Goal: Task Accomplishment & Management: Use online tool/utility

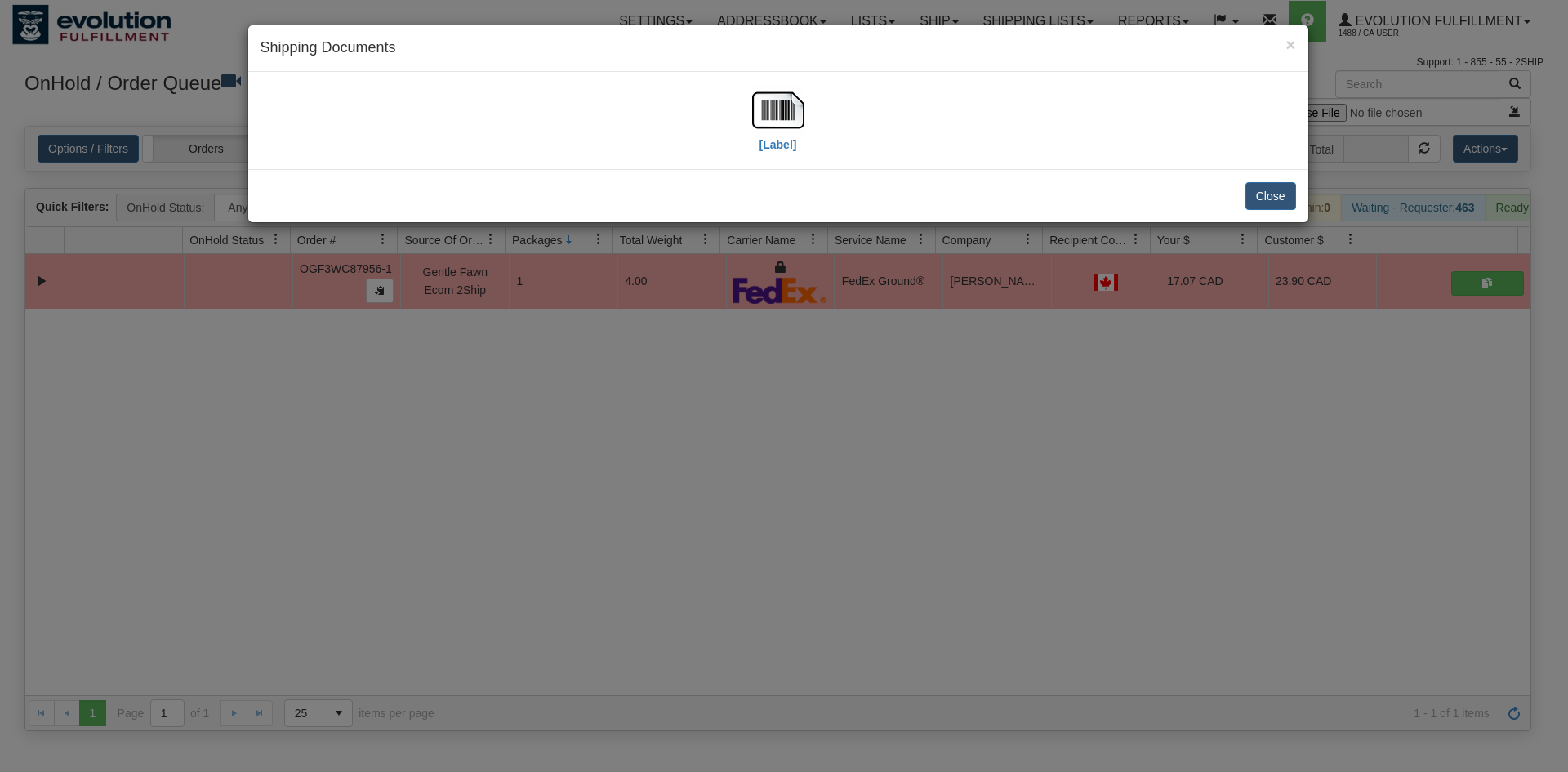
click at [673, 399] on div "× Shipping Documents [Label] Close" at bounding box center [784, 386] width 1568 height 772
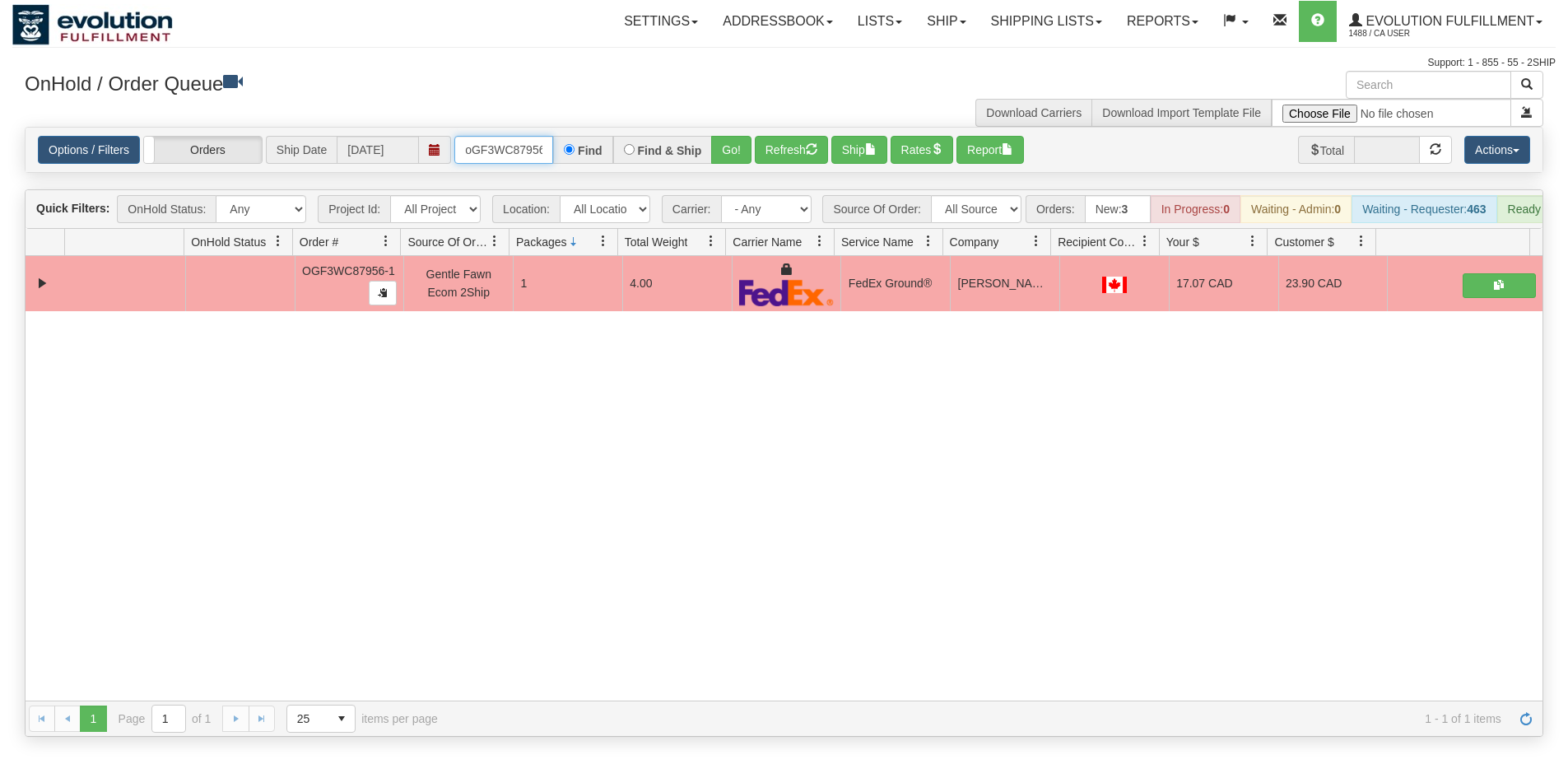
click at [472, 148] on input "oGF3WC87956-1" at bounding box center [504, 150] width 99 height 28
click at [728, 161] on button "Go!" at bounding box center [732, 150] width 40 height 28
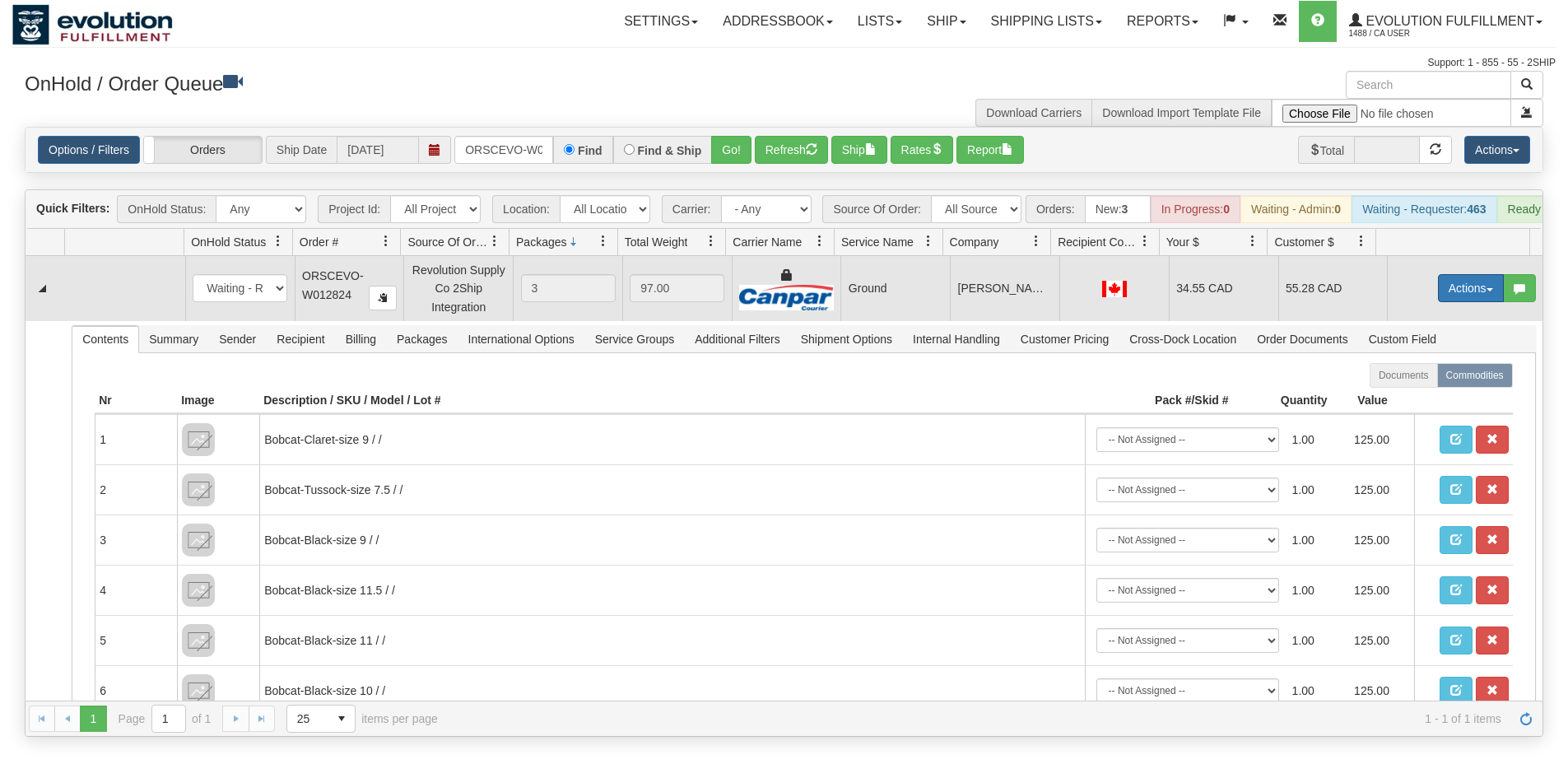
click at [1438, 302] on button "Actions" at bounding box center [1471, 288] width 66 height 28
click at [1388, 390] on span "Ship" at bounding box center [1406, 384] width 35 height 13
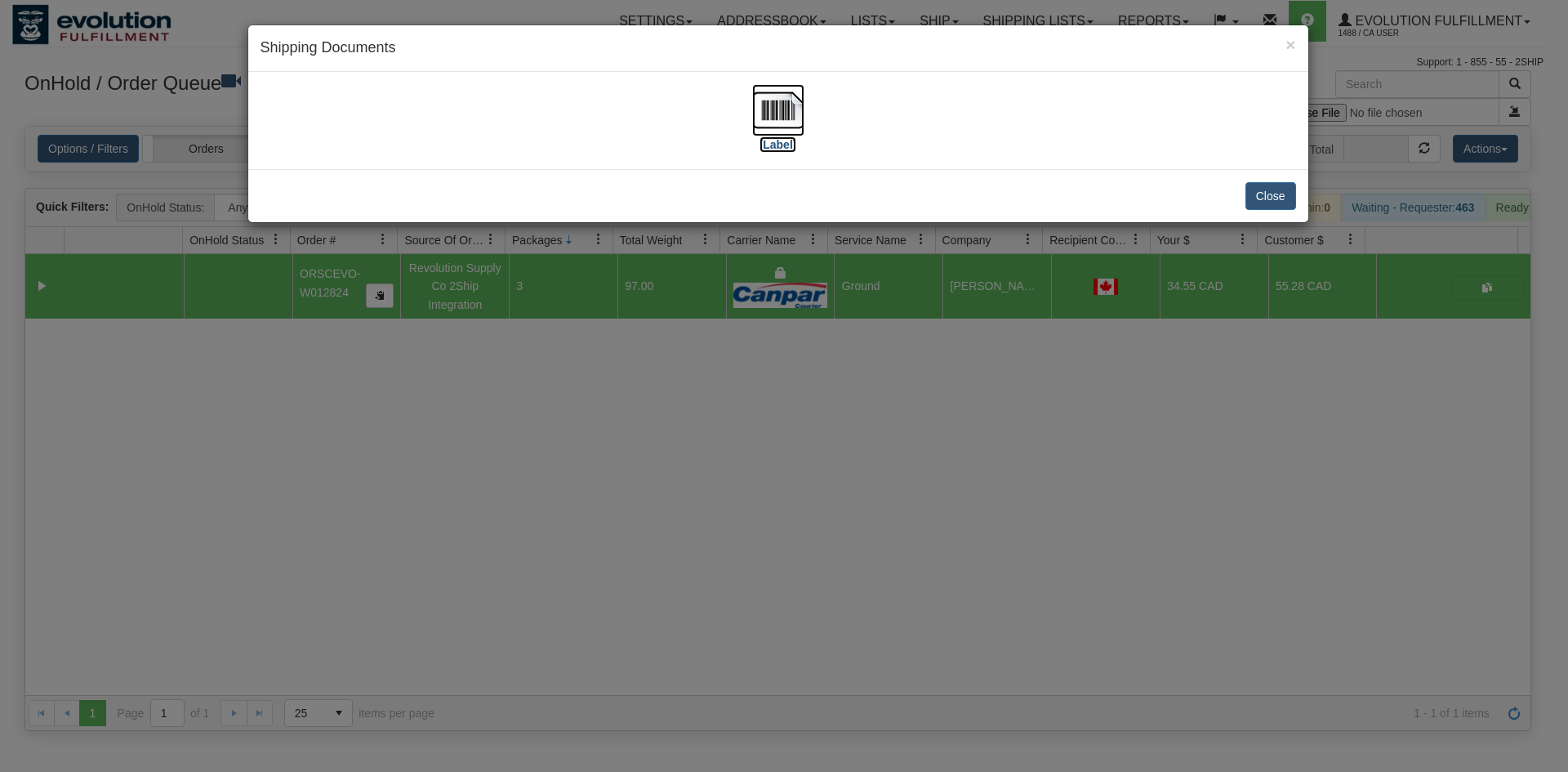
click at [784, 97] on img at bounding box center [778, 110] width 52 height 52
click at [447, 490] on div "× Shipping Documents [Label] Close" at bounding box center [784, 386] width 1568 height 772
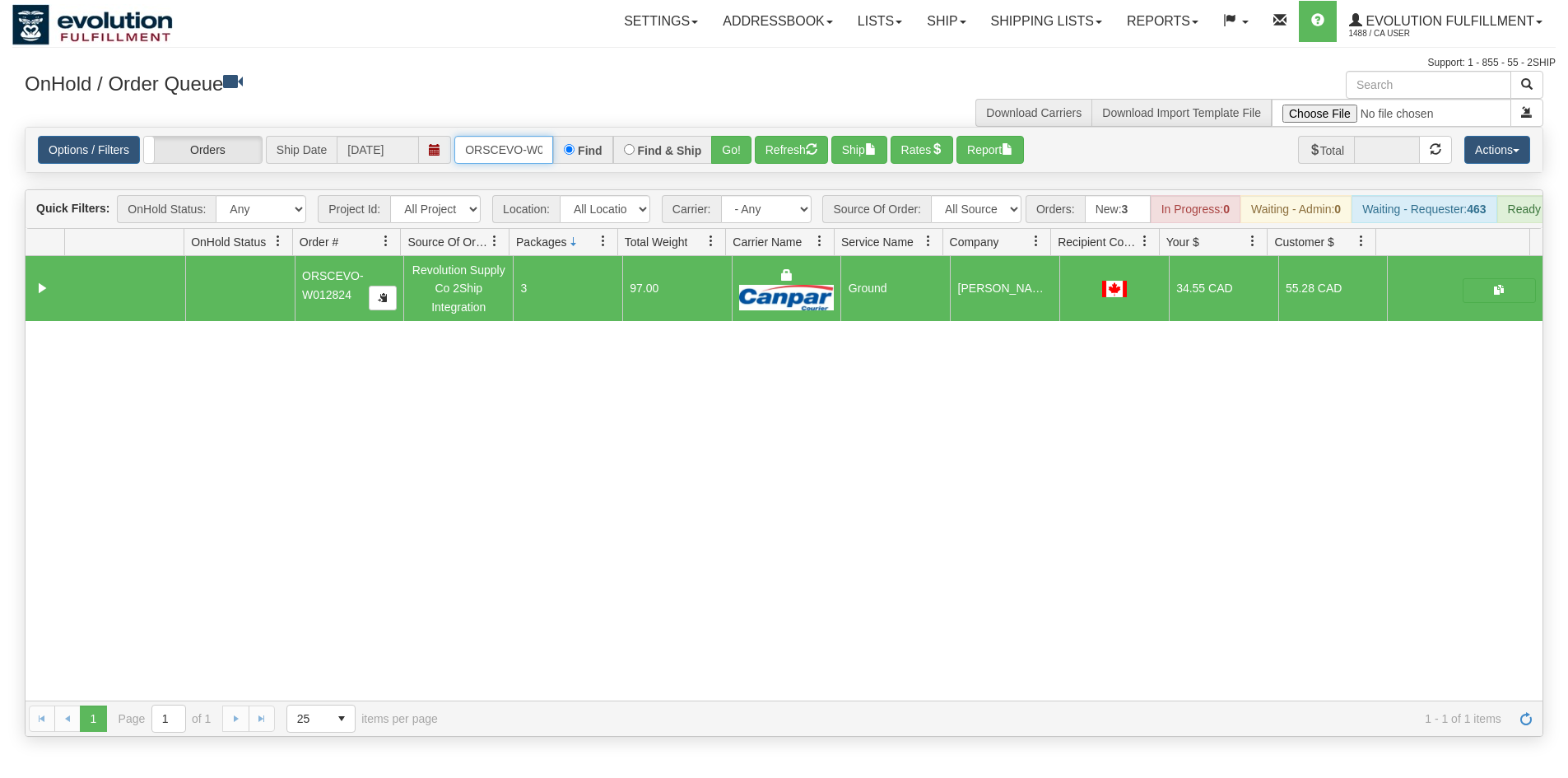
click at [509, 161] on input "ORSCEVO-W012824" at bounding box center [504, 150] width 99 height 28
click at [742, 146] on button "Go!" at bounding box center [732, 150] width 40 height 28
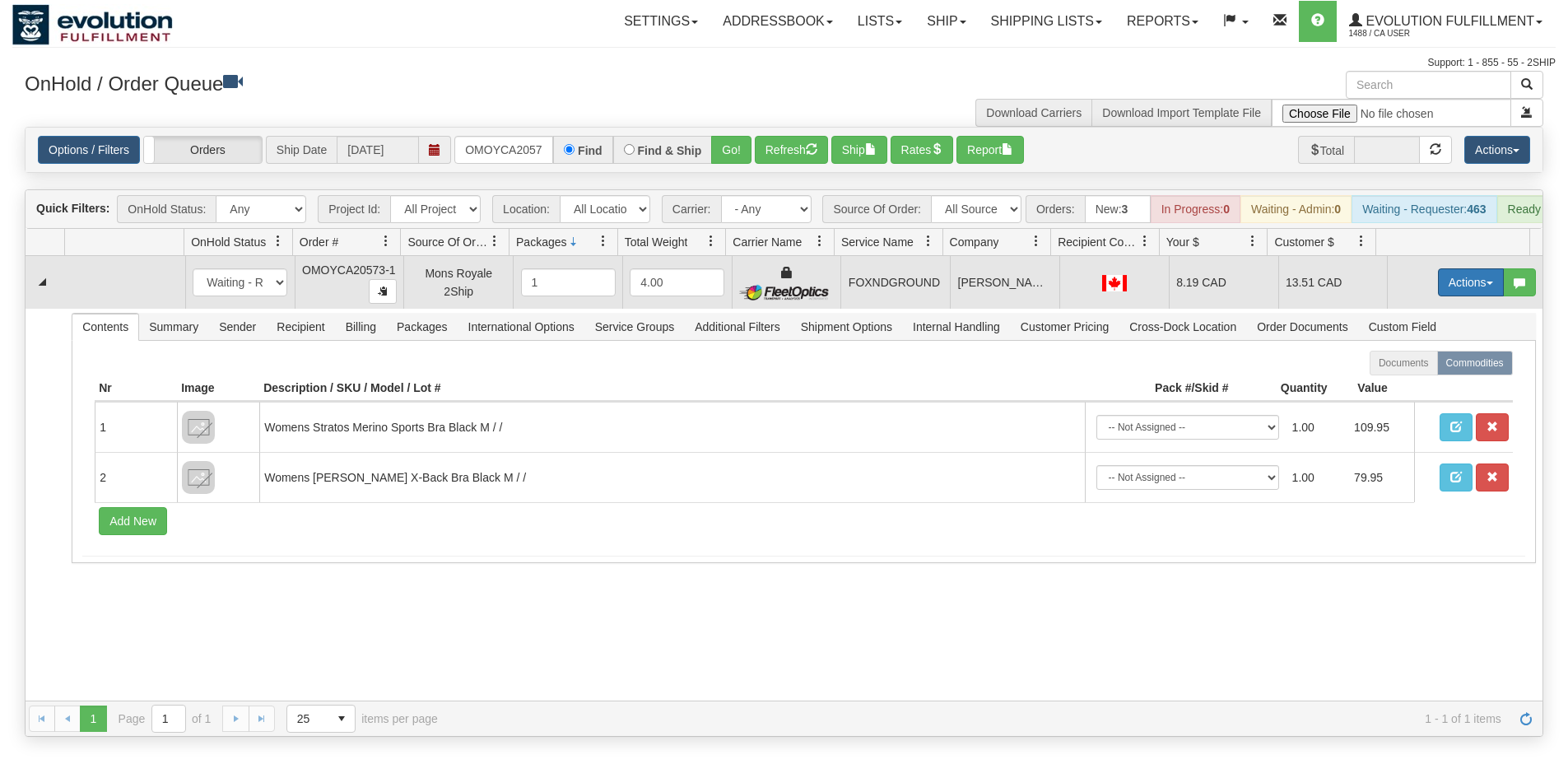
click at [1457, 290] on button "Actions" at bounding box center [1471, 282] width 66 height 28
click at [1407, 387] on link "Ship" at bounding box center [1437, 378] width 131 height 22
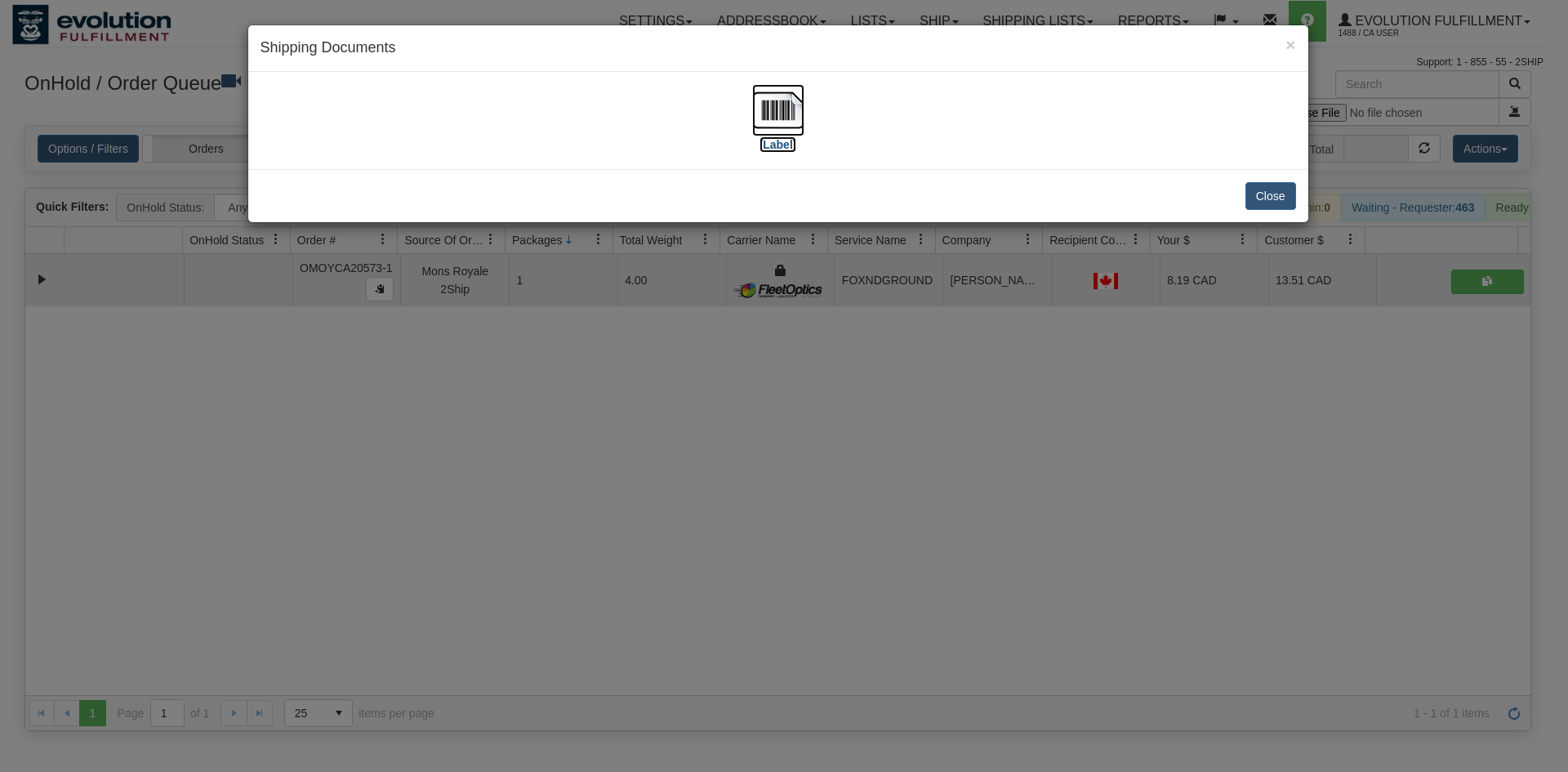
click at [783, 102] on img at bounding box center [778, 110] width 52 height 52
click at [999, 437] on div "× Shipping Documents [Label] Close" at bounding box center [784, 386] width 1568 height 772
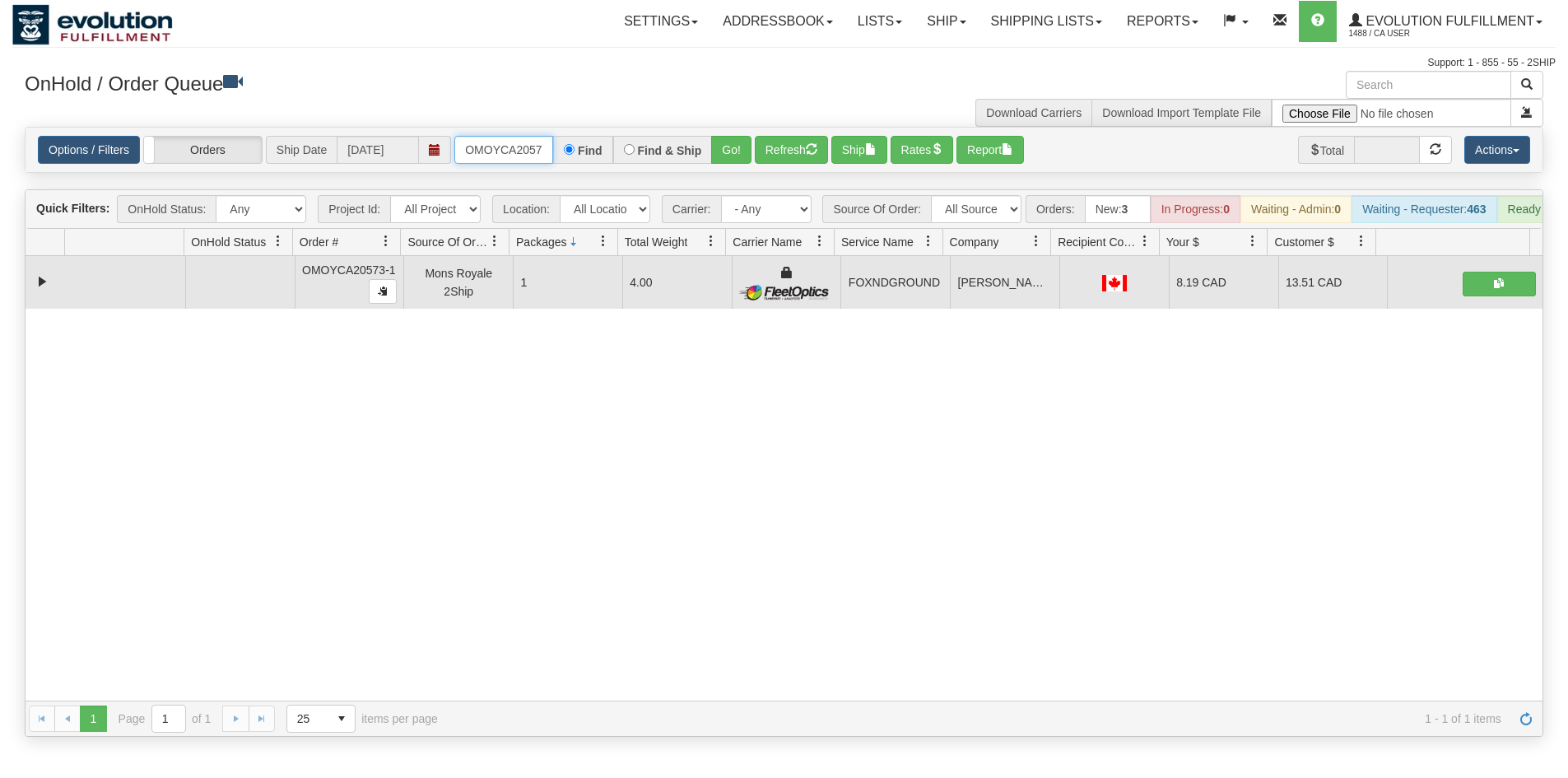
click at [533, 150] on input "OMOYCA20573-1" at bounding box center [504, 150] width 99 height 28
click at [729, 150] on button "Go!" at bounding box center [732, 150] width 40 height 28
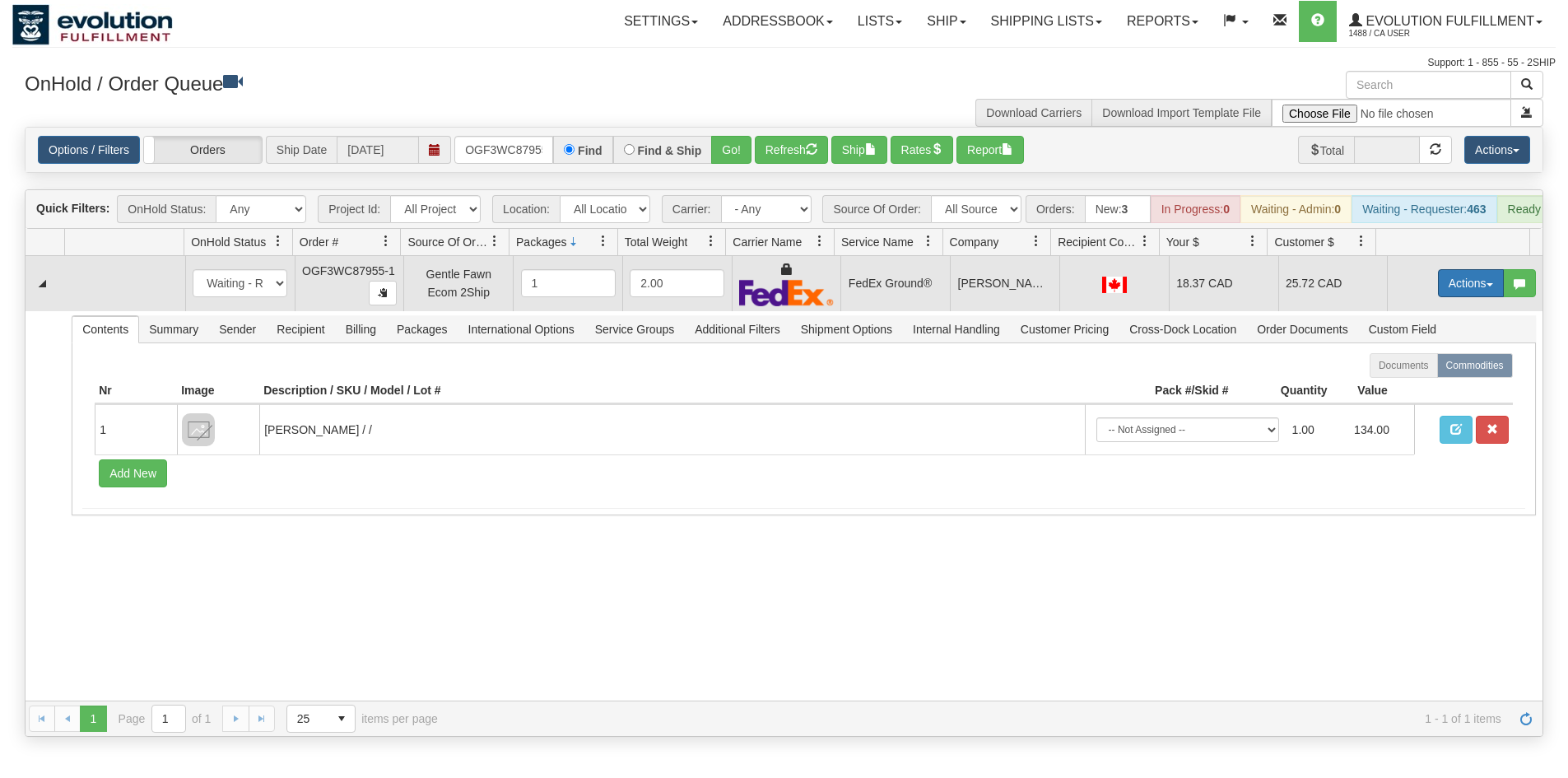
click at [1473, 293] on button "Actions" at bounding box center [1471, 283] width 66 height 28
click at [1412, 389] on link "Ship" at bounding box center [1437, 379] width 131 height 22
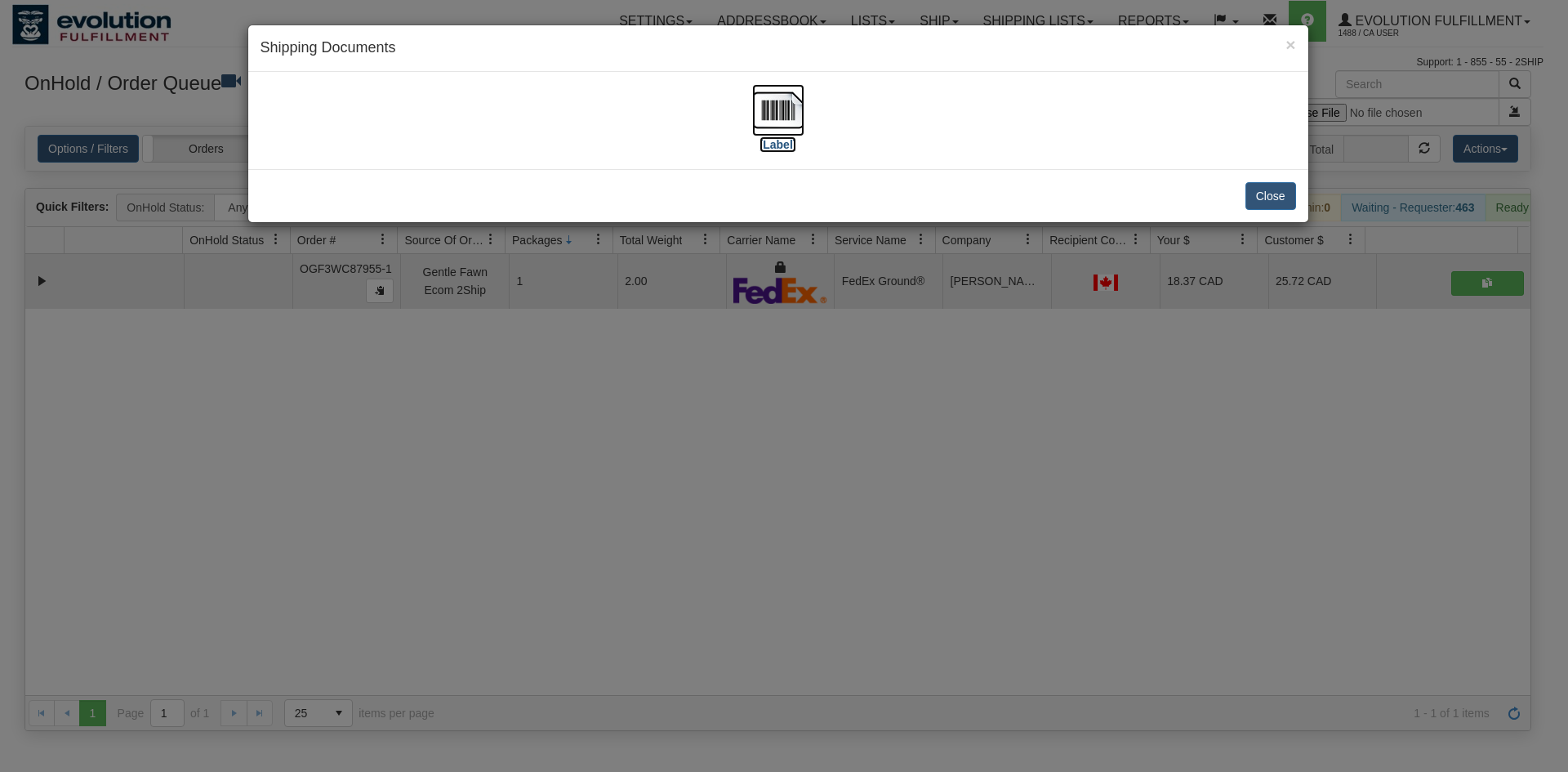
click at [775, 144] on label "[Label]" at bounding box center [778, 144] width 37 height 17
drag, startPoint x: 824, startPoint y: 381, endPoint x: 486, endPoint y: 180, distance: 393.2
click at [821, 377] on div "× Shipping Documents [Label] Close" at bounding box center [784, 386] width 1568 height 772
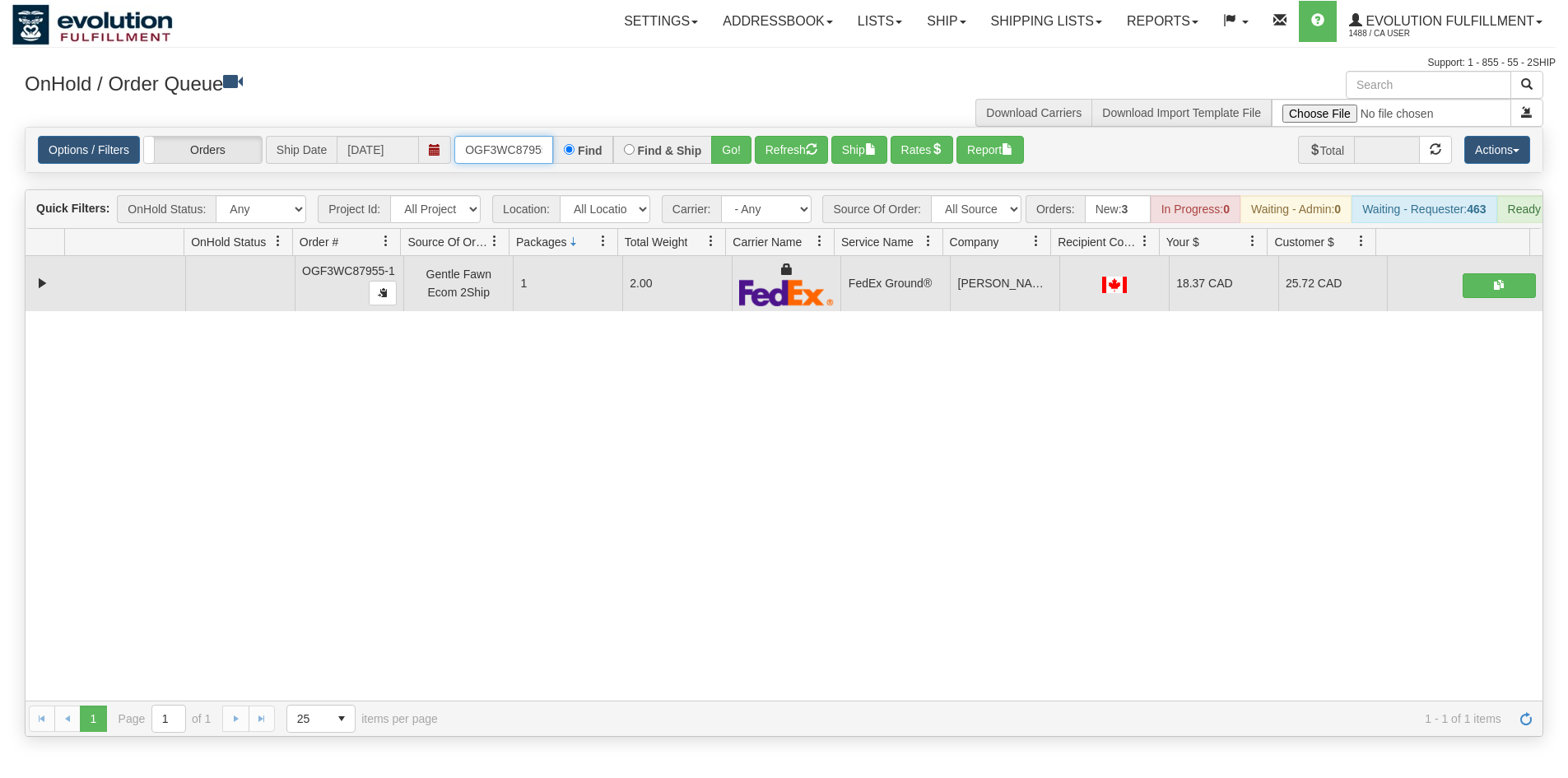
click at [500, 142] on input "OGF3WC87955-1" at bounding box center [504, 150] width 99 height 28
click at [741, 162] on button "Go!" at bounding box center [732, 150] width 40 height 28
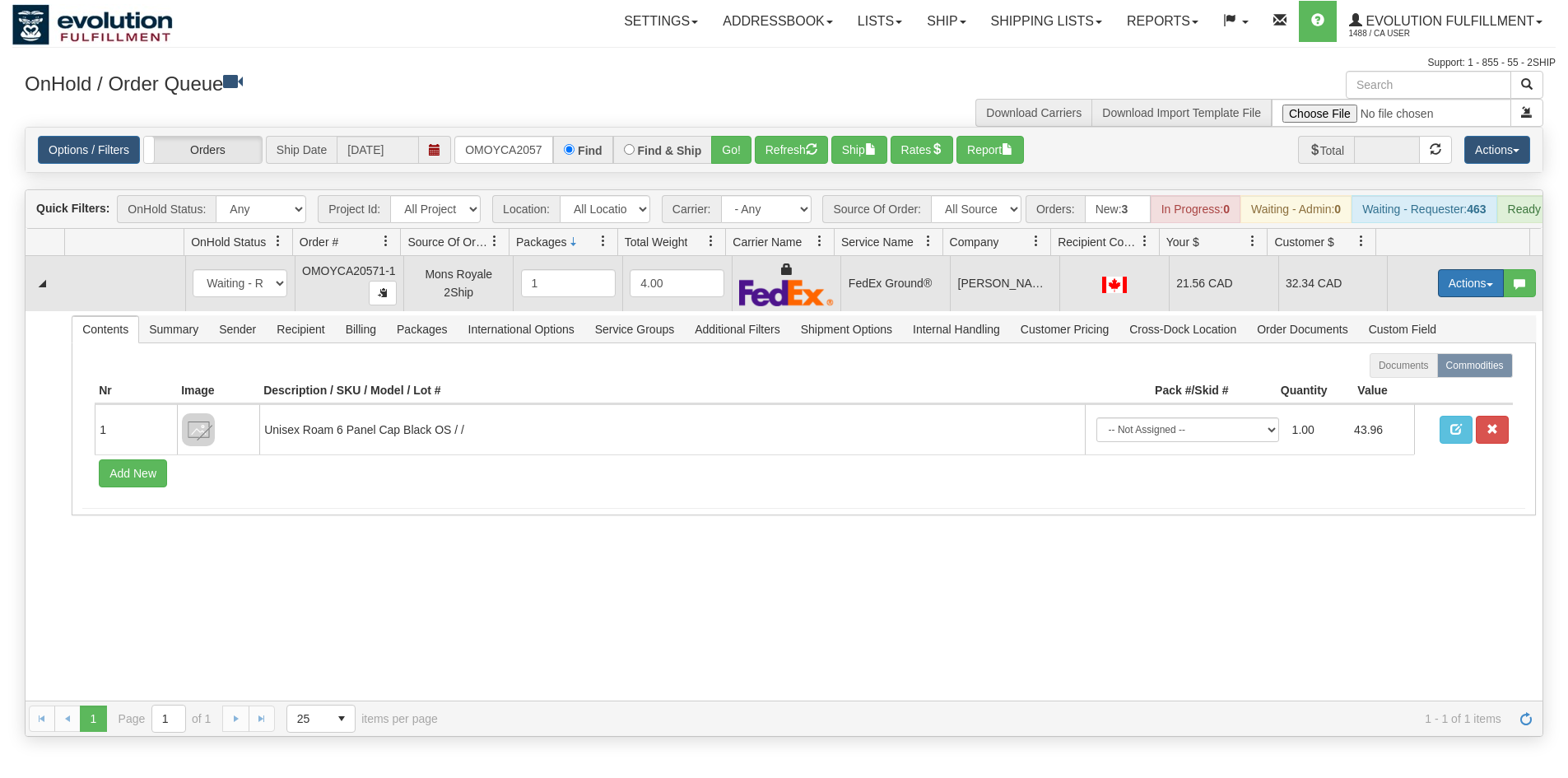
click at [1486, 297] on button "Actions" at bounding box center [1471, 283] width 66 height 28
click at [1421, 389] on link "Ship" at bounding box center [1437, 379] width 131 height 22
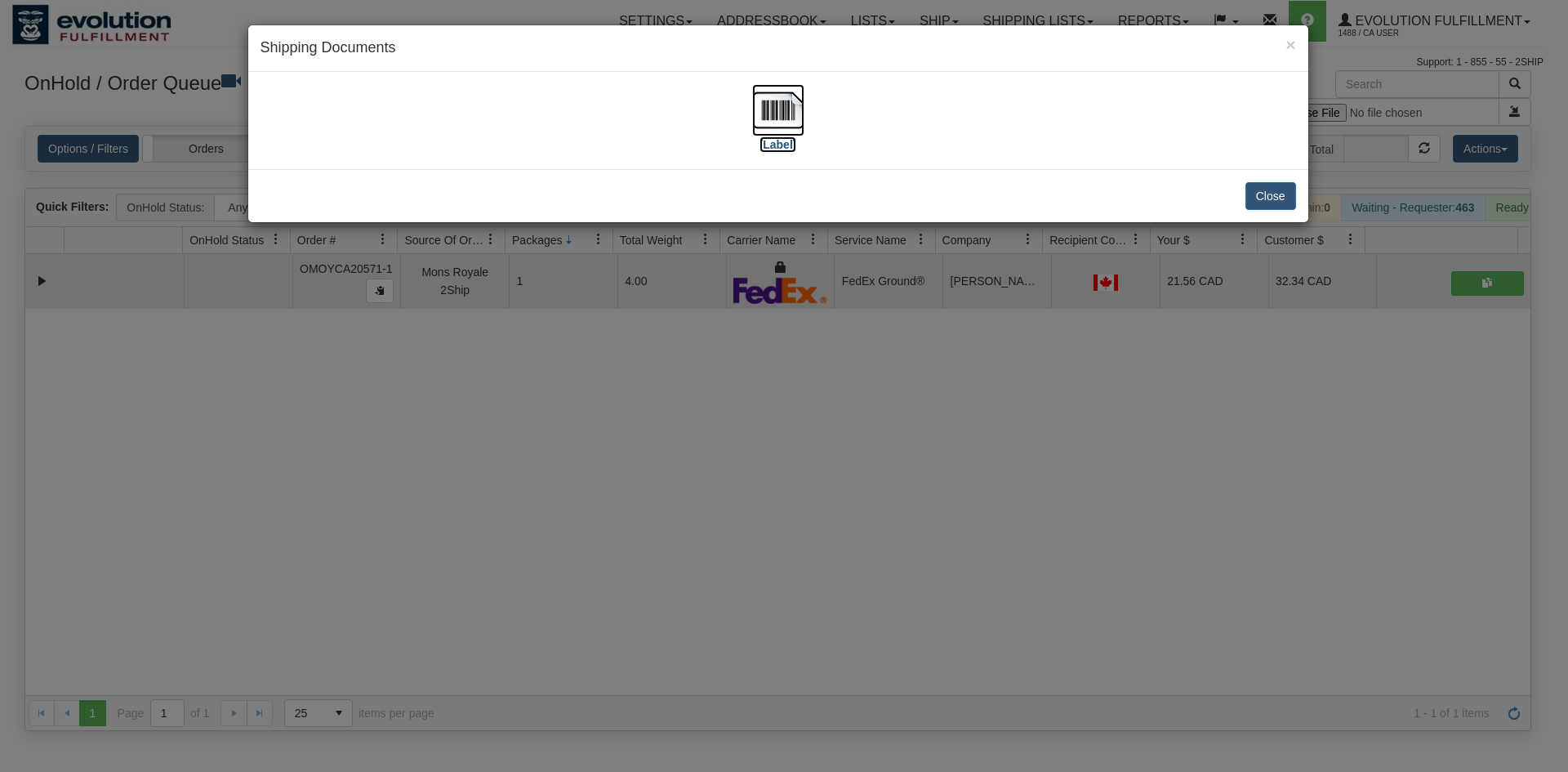
click at [763, 126] on img at bounding box center [778, 110] width 52 height 52
drag, startPoint x: 934, startPoint y: 335, endPoint x: 541, endPoint y: 181, distance: 422.1
click at [933, 335] on div "× Shipping Documents [Label] Close" at bounding box center [784, 386] width 1568 height 772
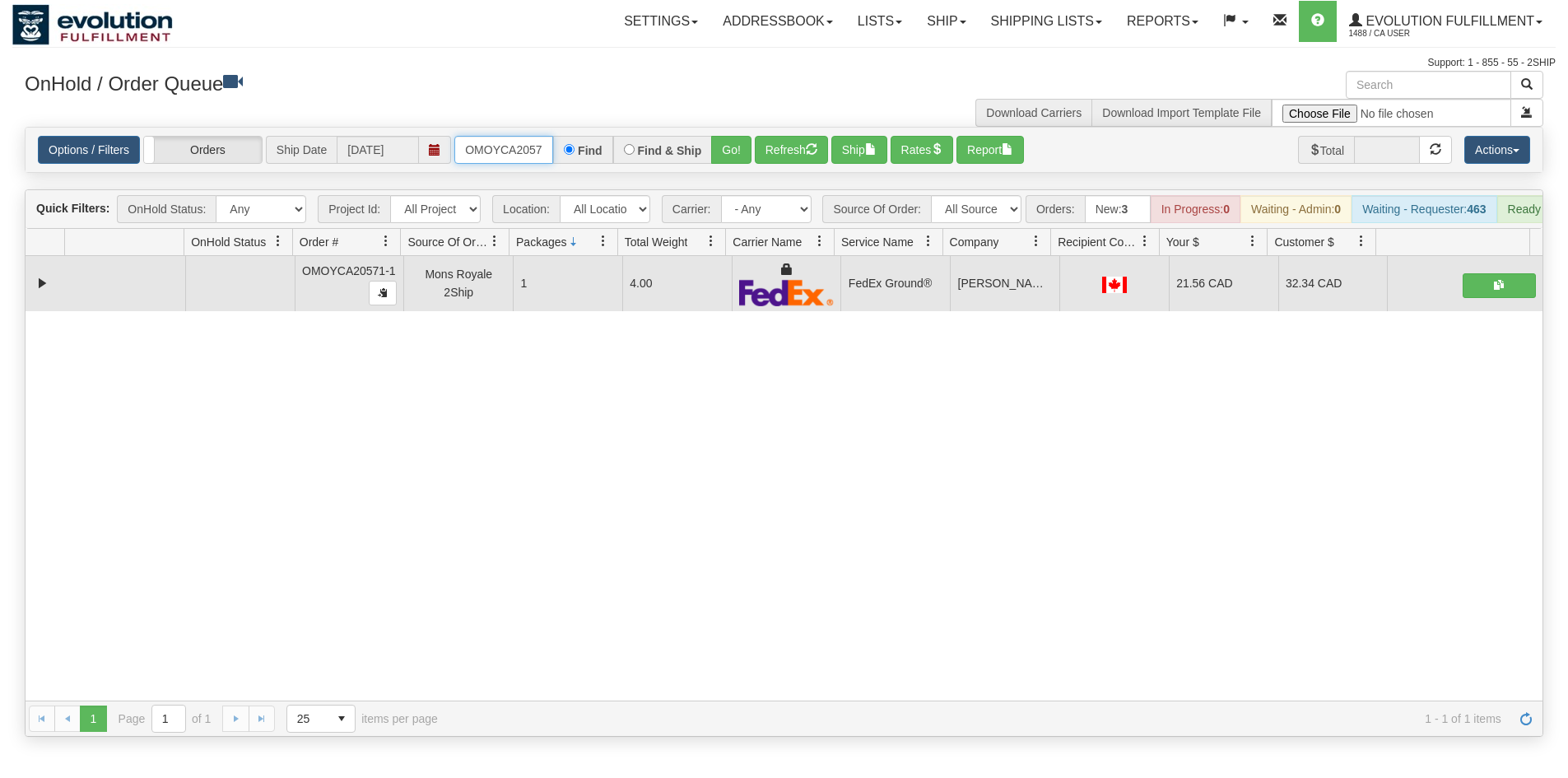
click at [486, 138] on input "OMOYCA20571-1" at bounding box center [504, 150] width 99 height 28
click at [721, 152] on button "Go!" at bounding box center [732, 150] width 40 height 28
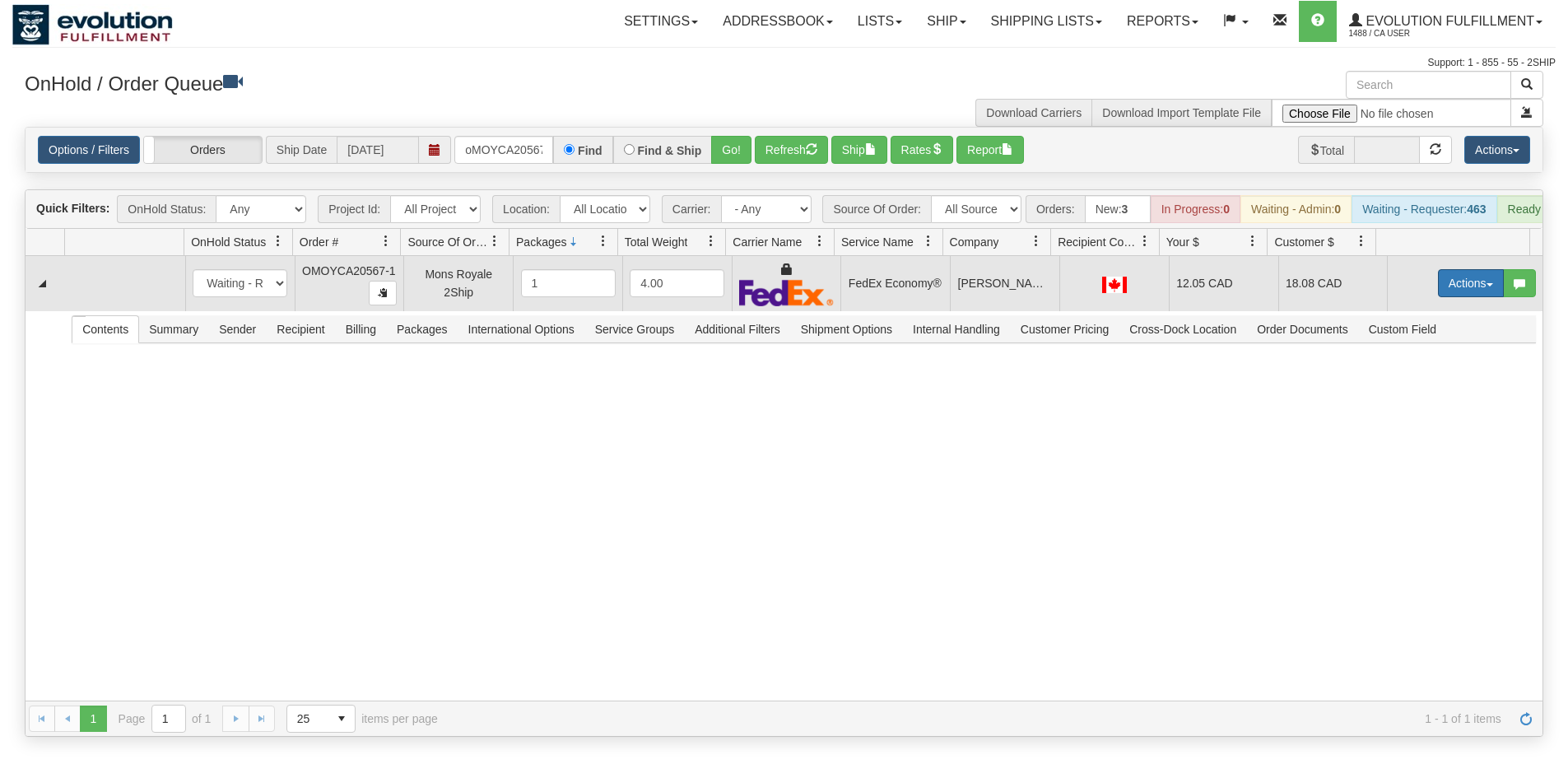
click at [1452, 290] on button "Actions" at bounding box center [1471, 283] width 66 height 28
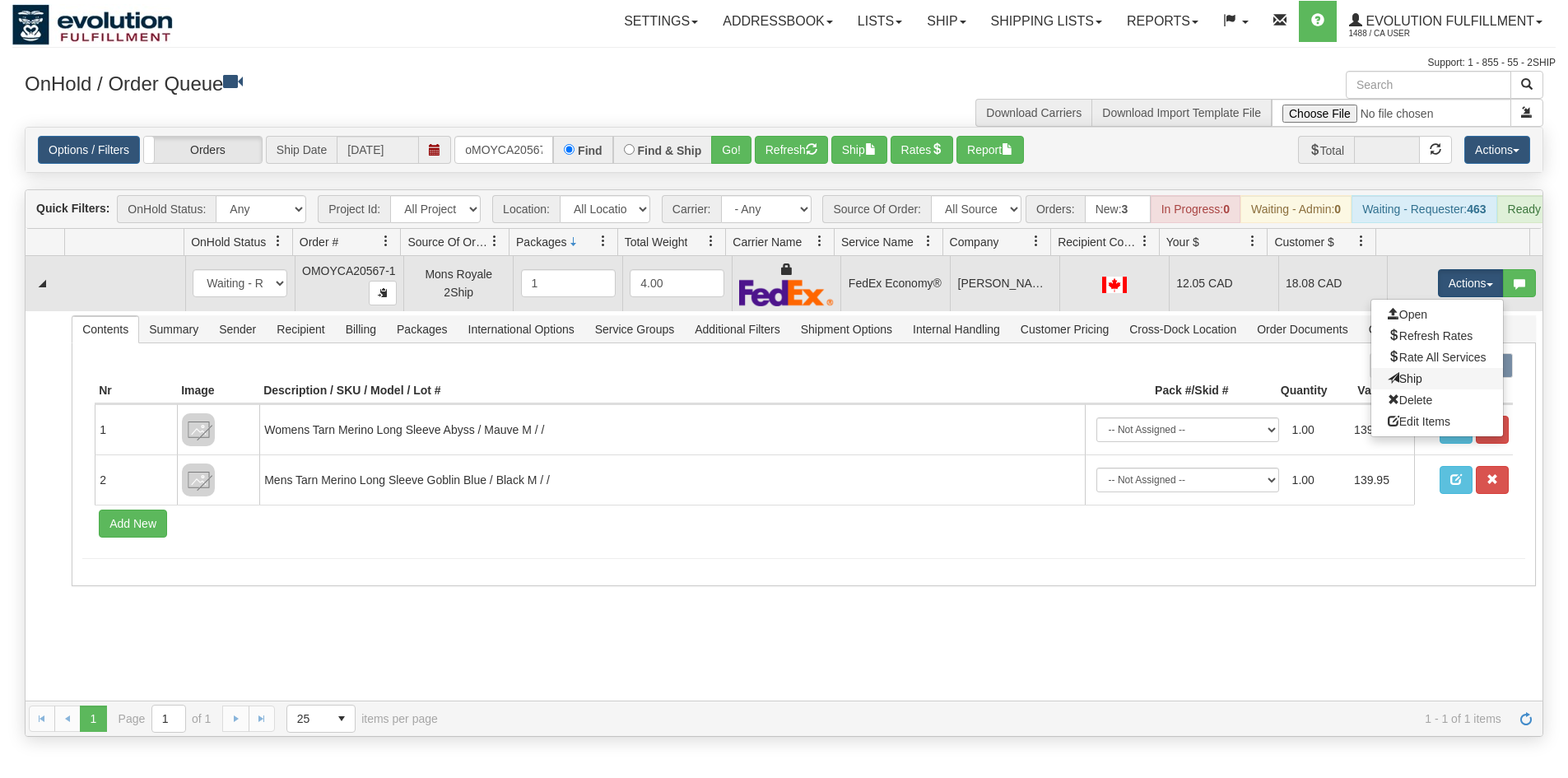
click at [1417, 387] on link "Ship" at bounding box center [1437, 379] width 131 height 22
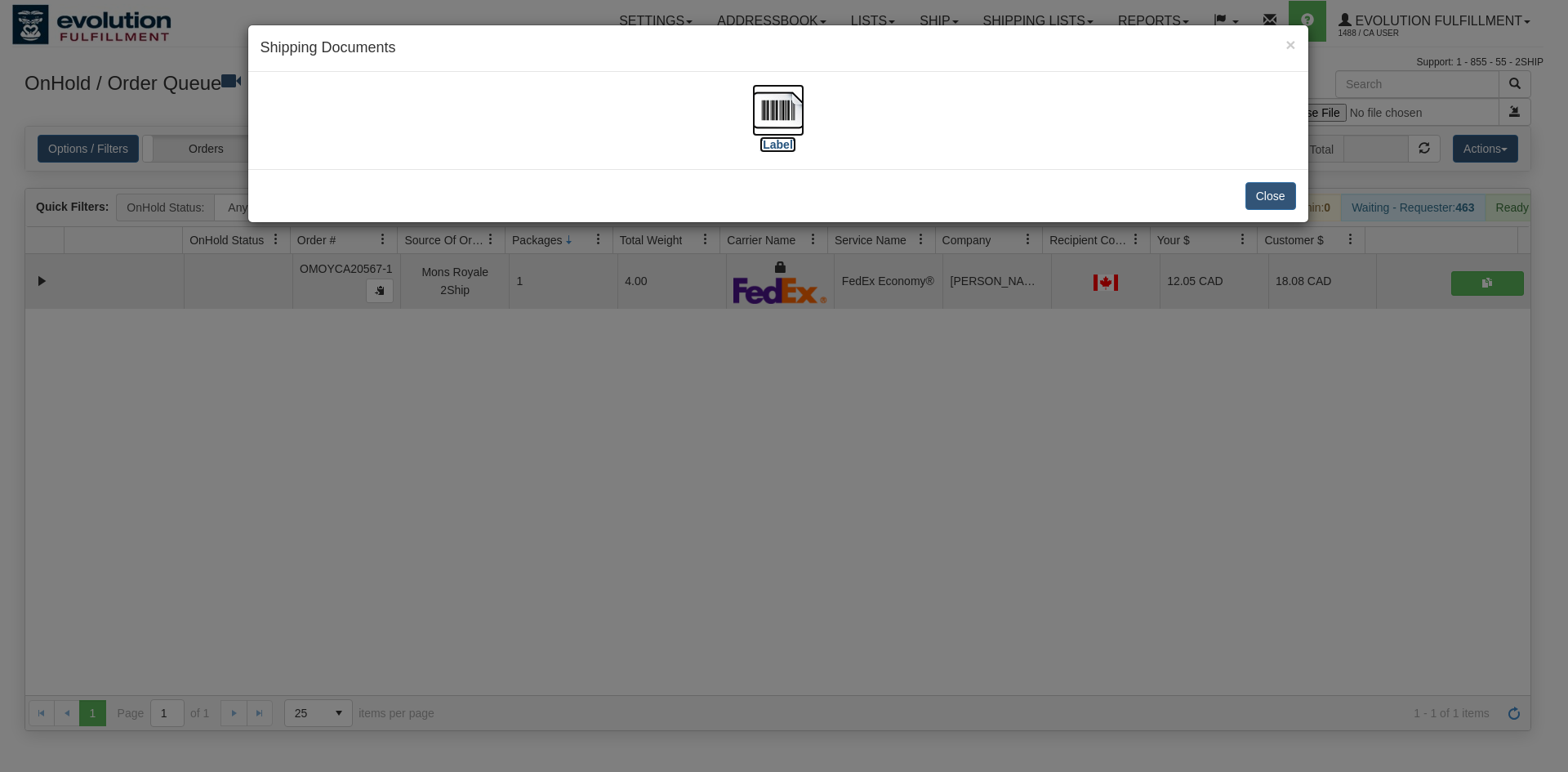
click at [756, 129] on img at bounding box center [778, 110] width 52 height 52
drag, startPoint x: 892, startPoint y: 497, endPoint x: 403, endPoint y: 164, distance: 591.6
click at [884, 490] on div "× Shipping Documents [Label] Close" at bounding box center [784, 386] width 1568 height 772
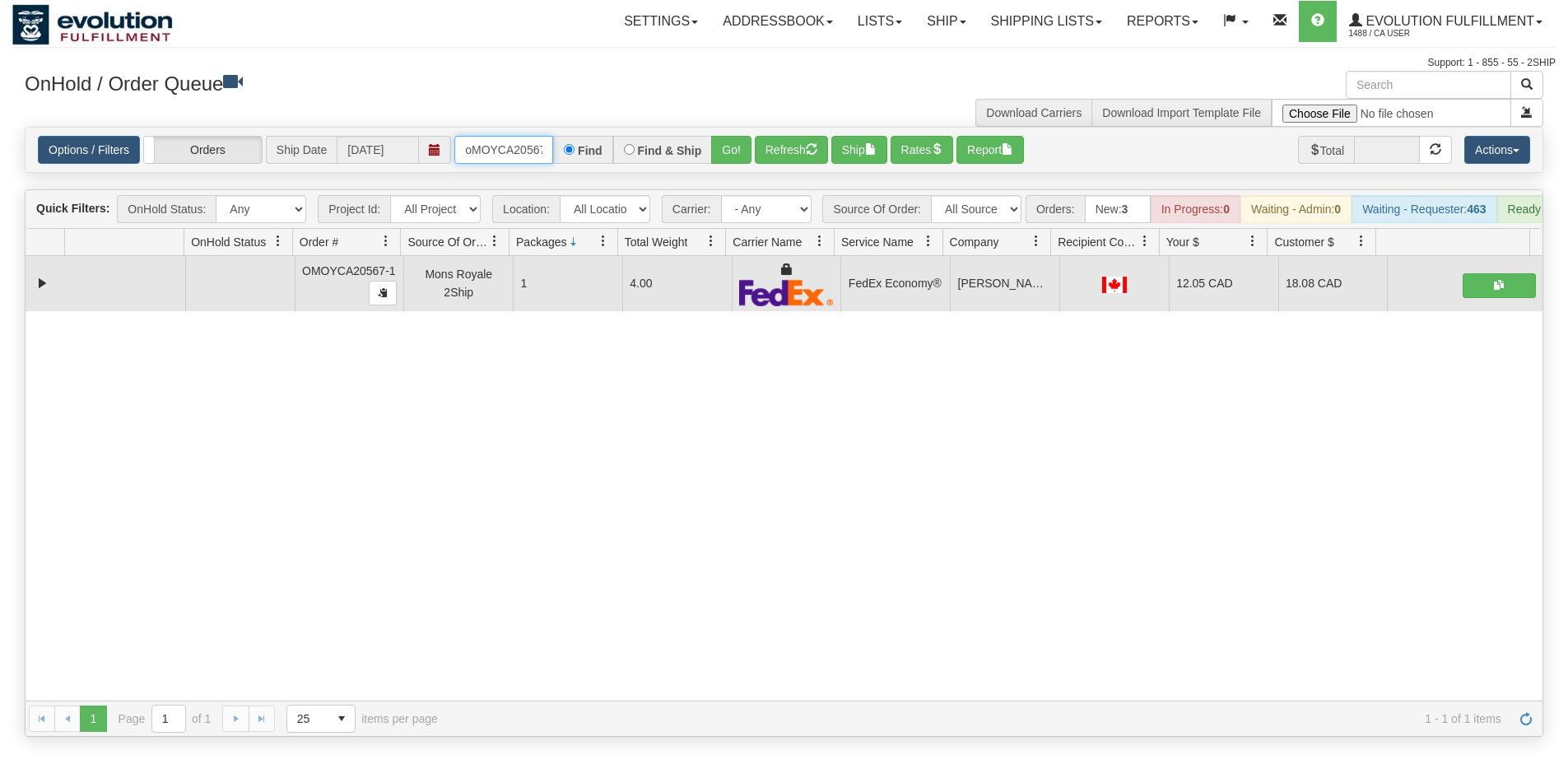
click at [490, 140] on input "oMOYCA20567-1" at bounding box center [504, 150] width 99 height 28
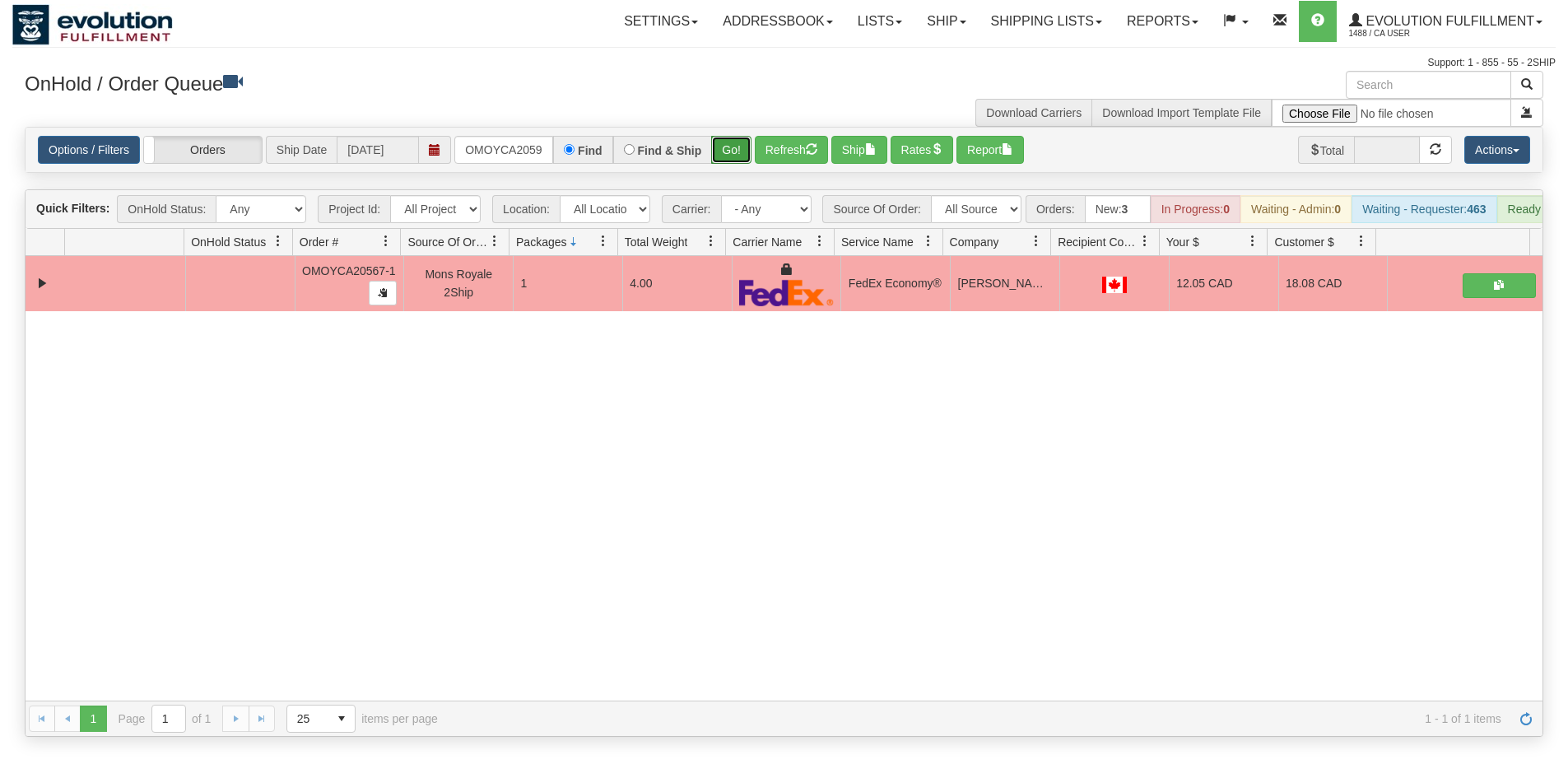
click at [740, 153] on button "Go!" at bounding box center [732, 150] width 40 height 28
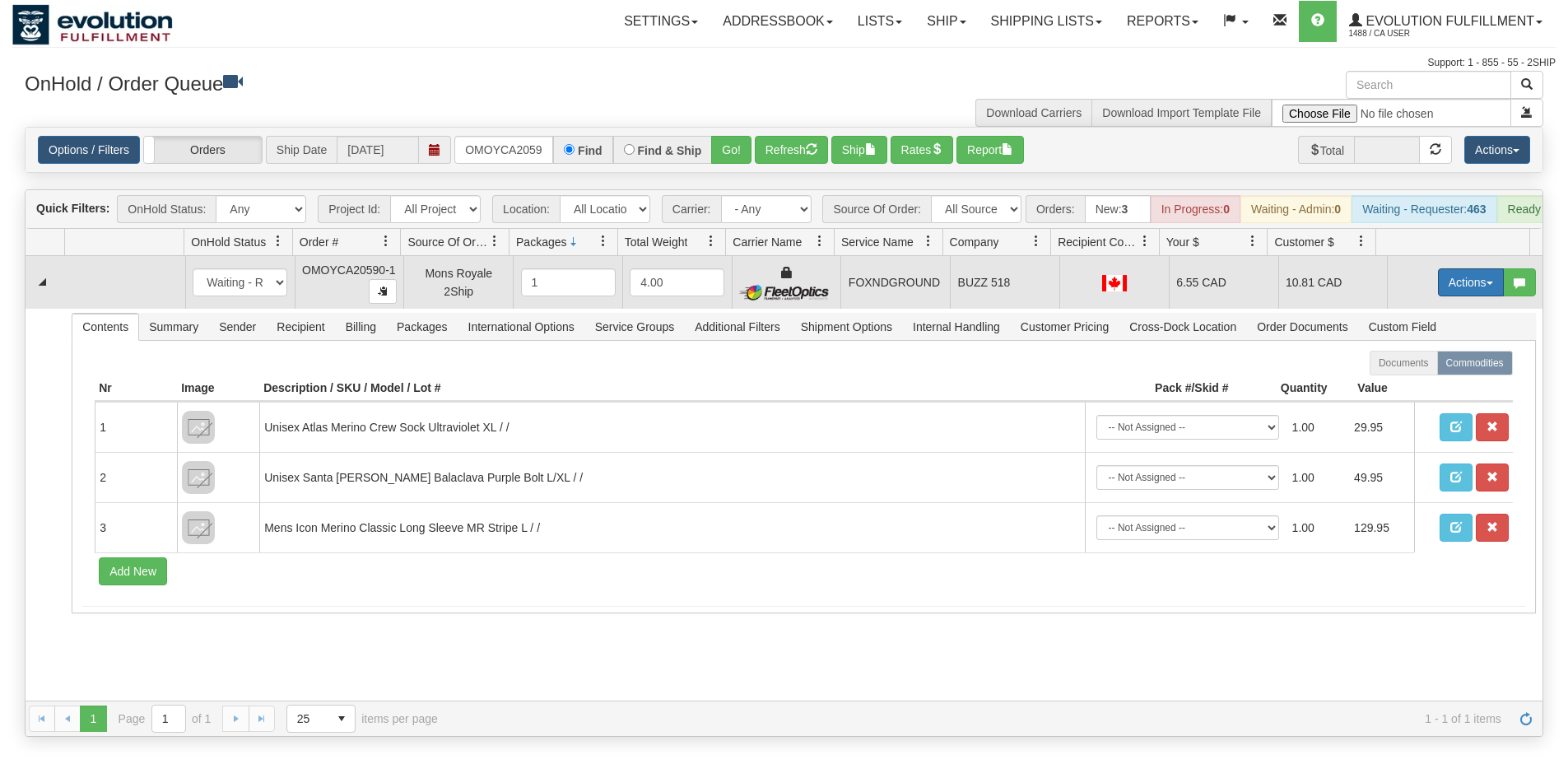
click at [1467, 296] on button "Actions" at bounding box center [1471, 282] width 66 height 28
click at [1432, 389] on link "Ship" at bounding box center [1437, 378] width 131 height 22
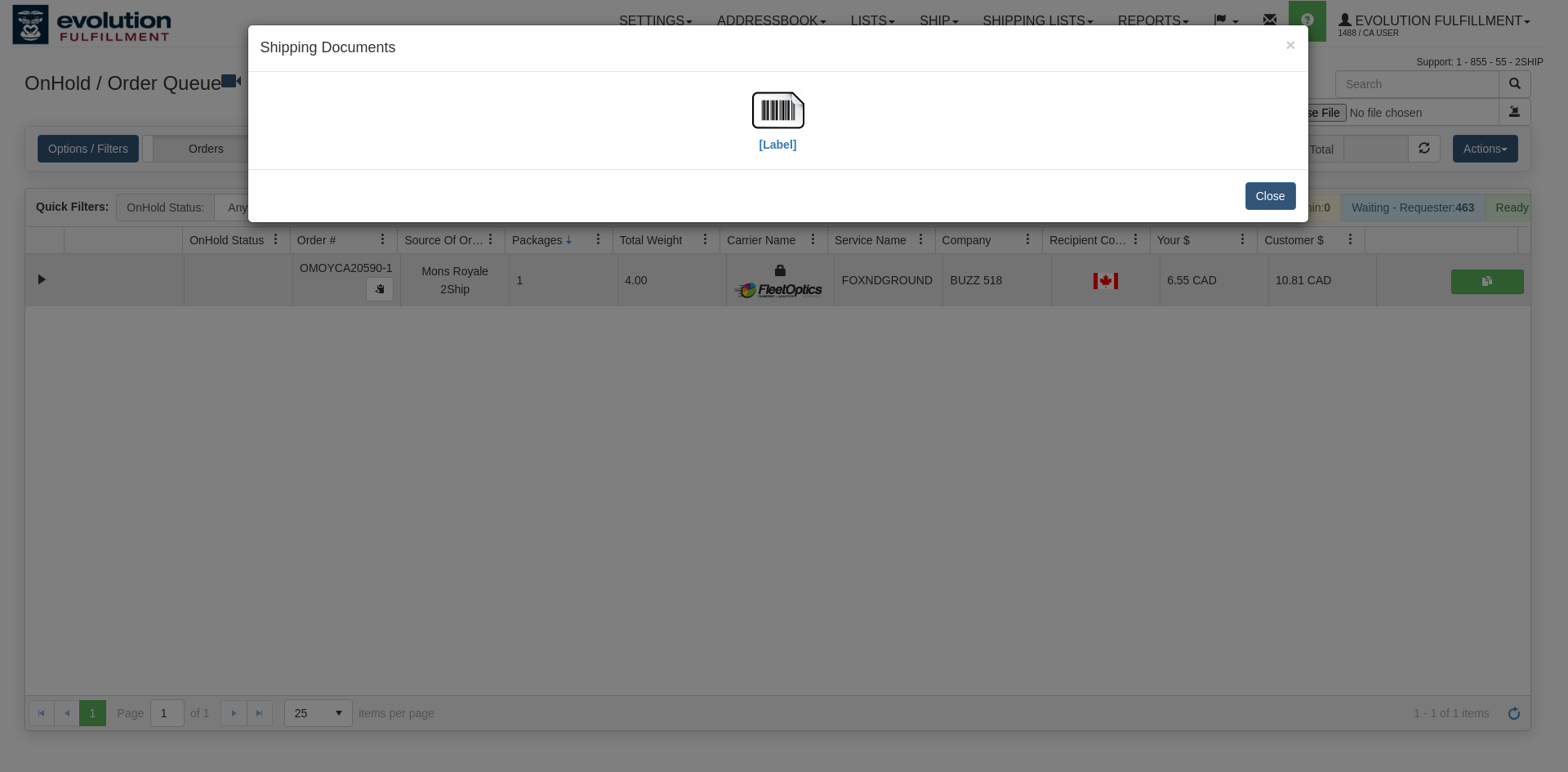
click at [749, 113] on div "[Label]" at bounding box center [779, 121] width 1035 height 73
click at [760, 113] on img at bounding box center [778, 110] width 52 height 52
drag, startPoint x: 869, startPoint y: 345, endPoint x: 755, endPoint y: 283, distance: 129.8
click at [856, 338] on div "× Shipping Documents [Label] Close" at bounding box center [784, 386] width 1568 height 772
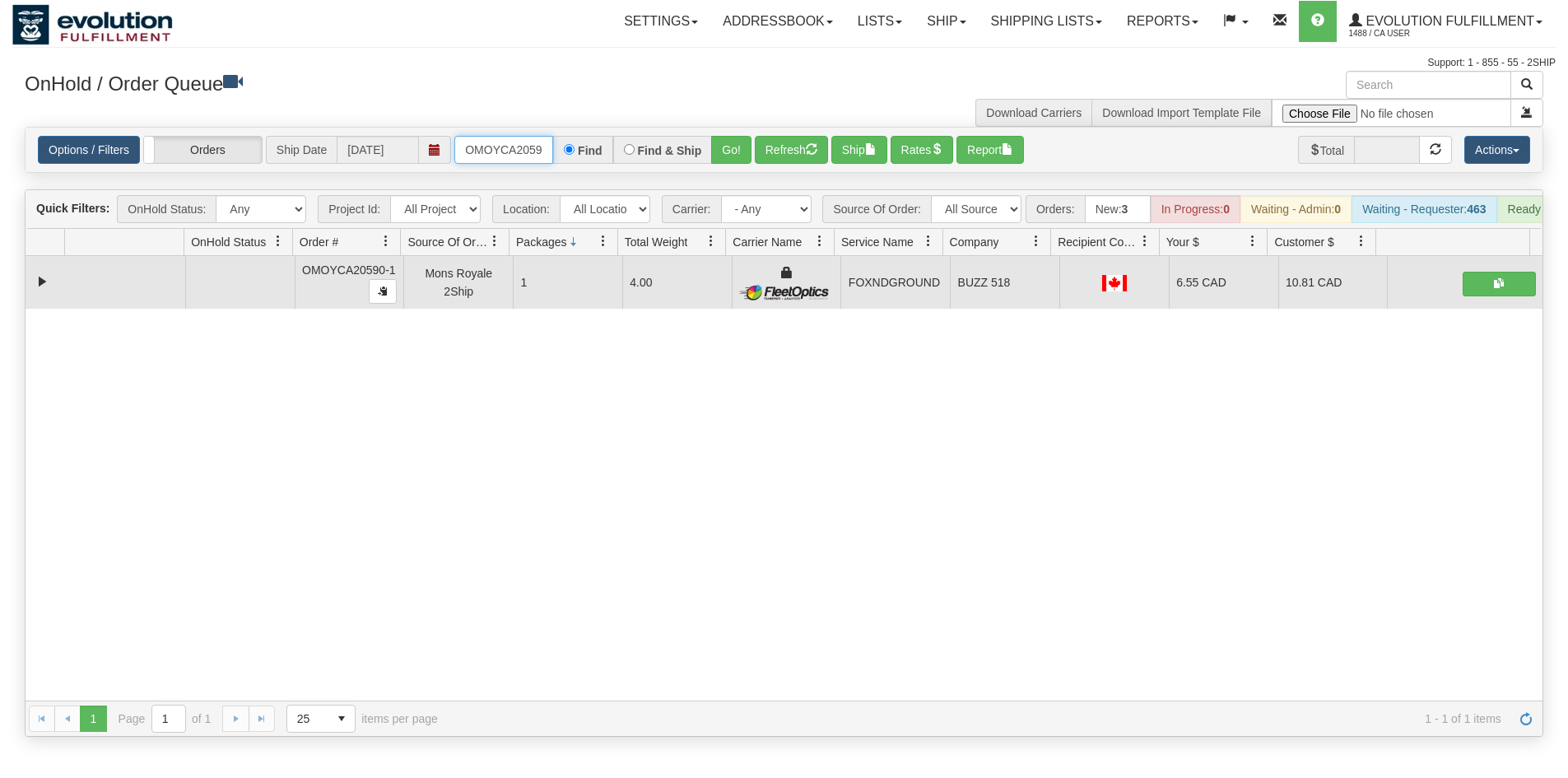
click at [516, 157] on input "OMOYCA20590-1" at bounding box center [504, 150] width 99 height 28
click at [737, 142] on button "Go!" at bounding box center [732, 150] width 40 height 28
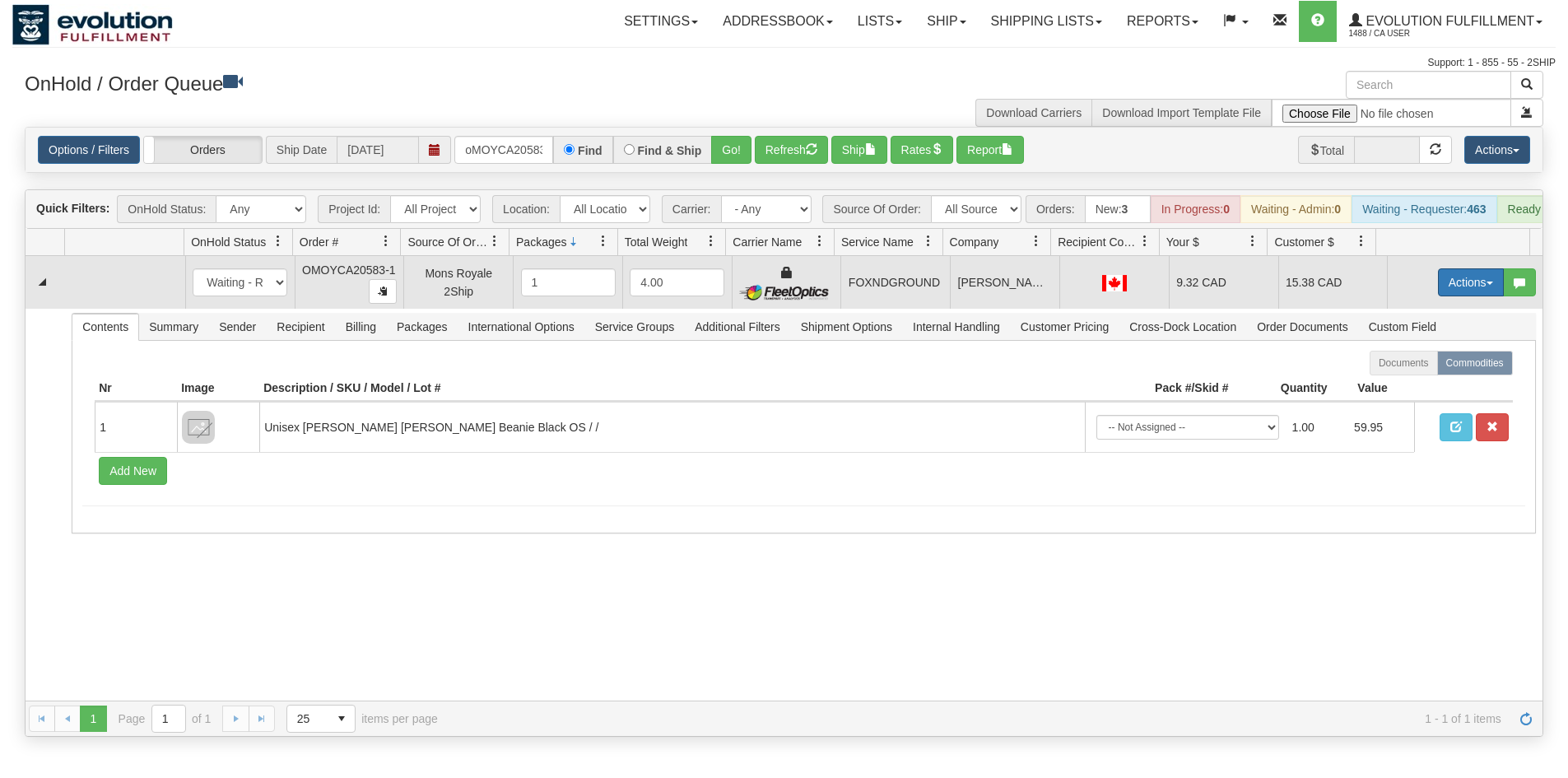
click at [1438, 288] on button "Actions" at bounding box center [1471, 282] width 66 height 28
click at [1400, 384] on span "Ship" at bounding box center [1406, 378] width 35 height 13
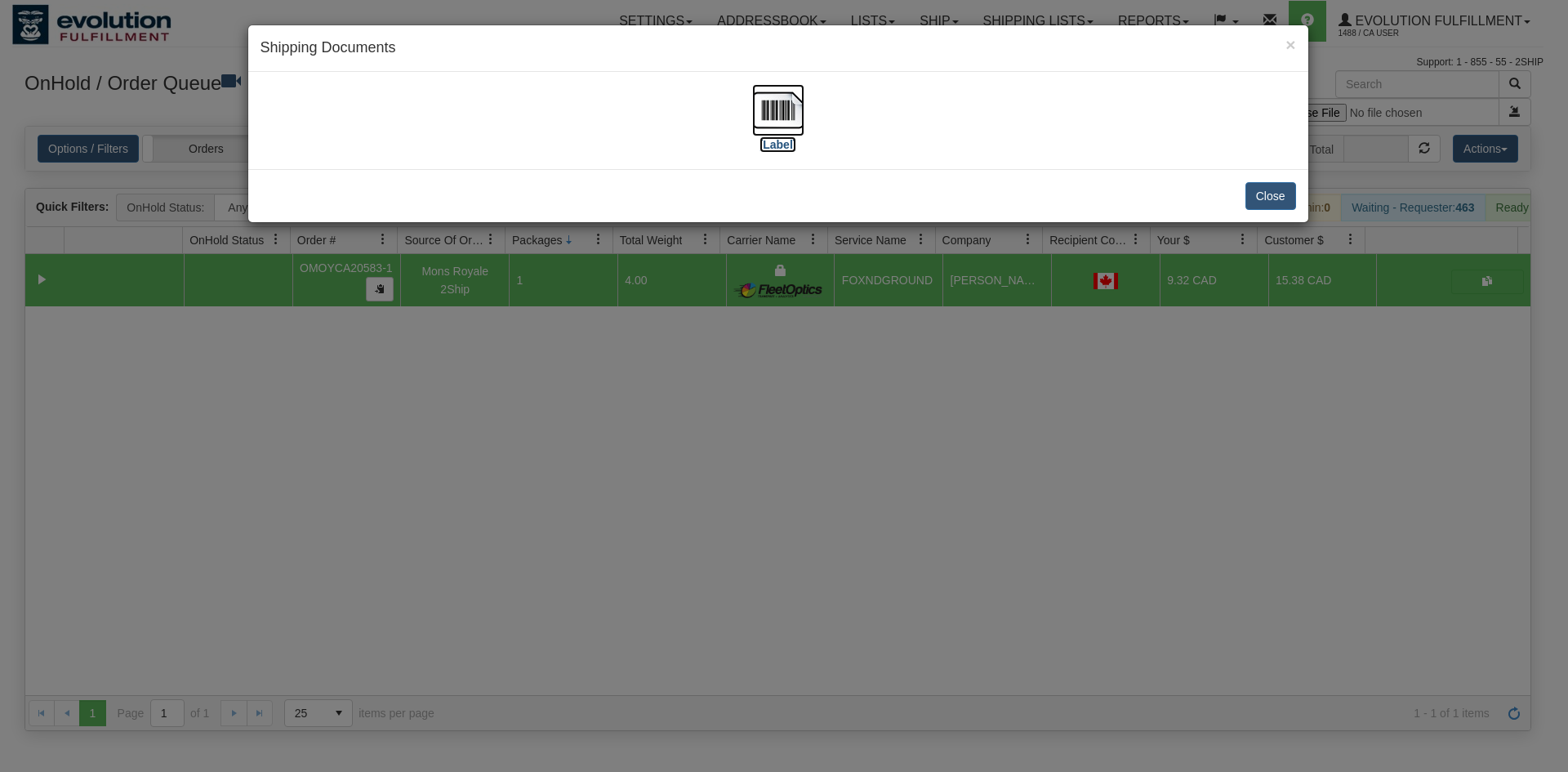
click at [799, 117] on img at bounding box center [778, 110] width 52 height 52
drag, startPoint x: 486, startPoint y: 471, endPoint x: 260, endPoint y: 290, distance: 289.5
click at [478, 467] on div "× Shipping Documents [Label] Close" at bounding box center [784, 386] width 1568 height 772
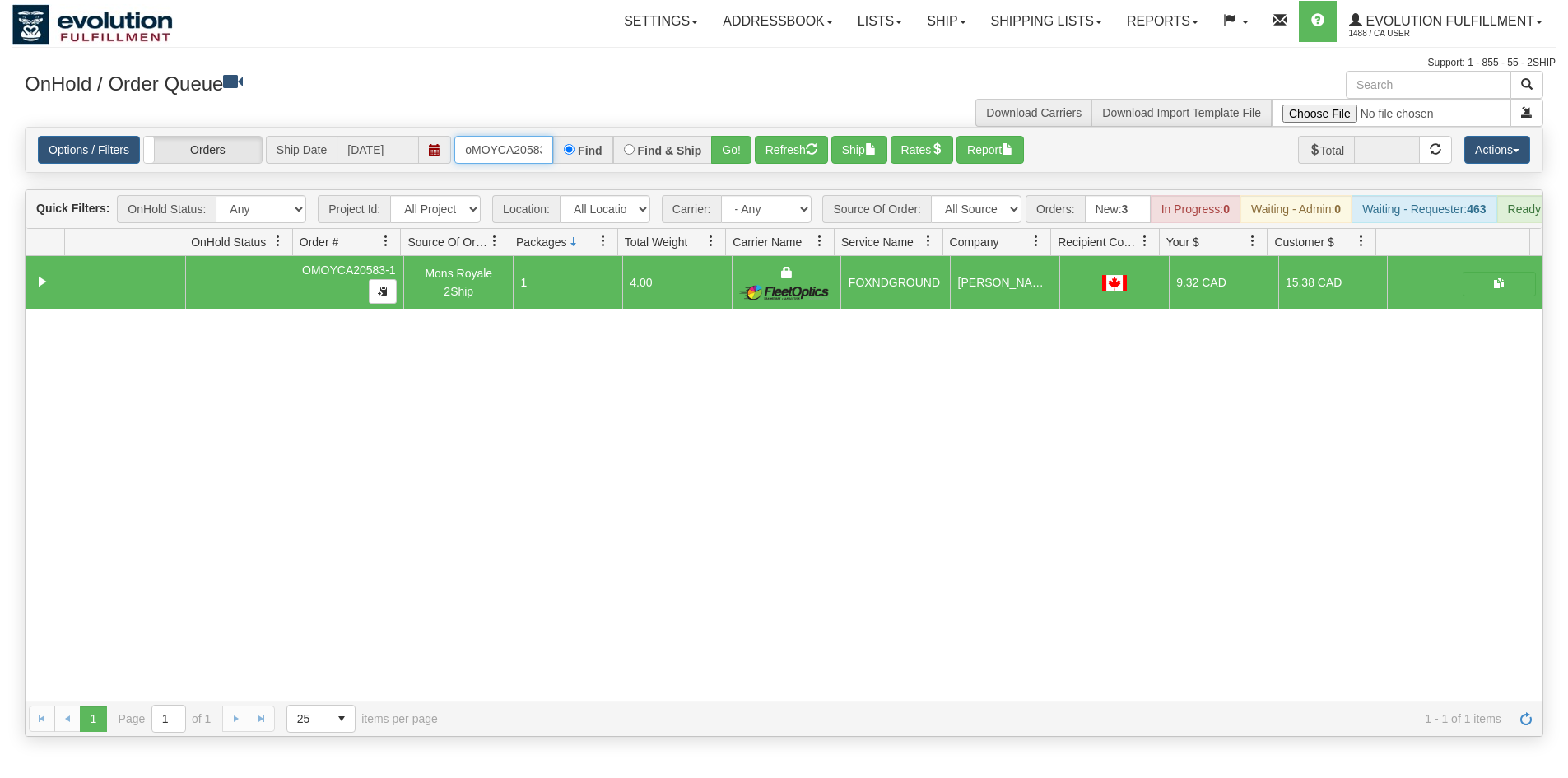
click at [510, 162] on input "oMOYCA20583-1" at bounding box center [504, 150] width 99 height 28
click at [743, 157] on button "Go!" at bounding box center [732, 150] width 40 height 28
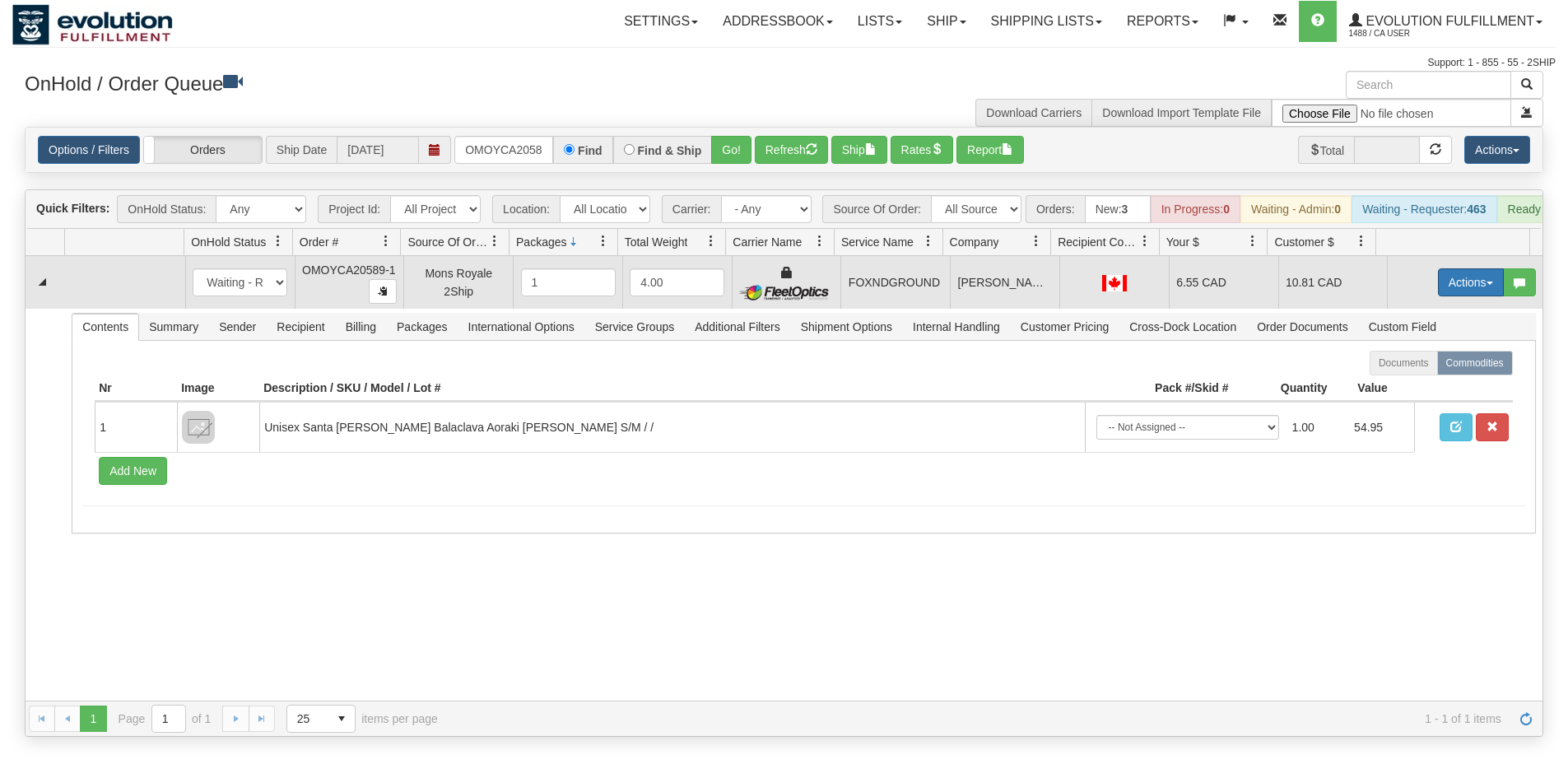
click at [1486, 285] on span "button" at bounding box center [1490, 283] width 7 height 3
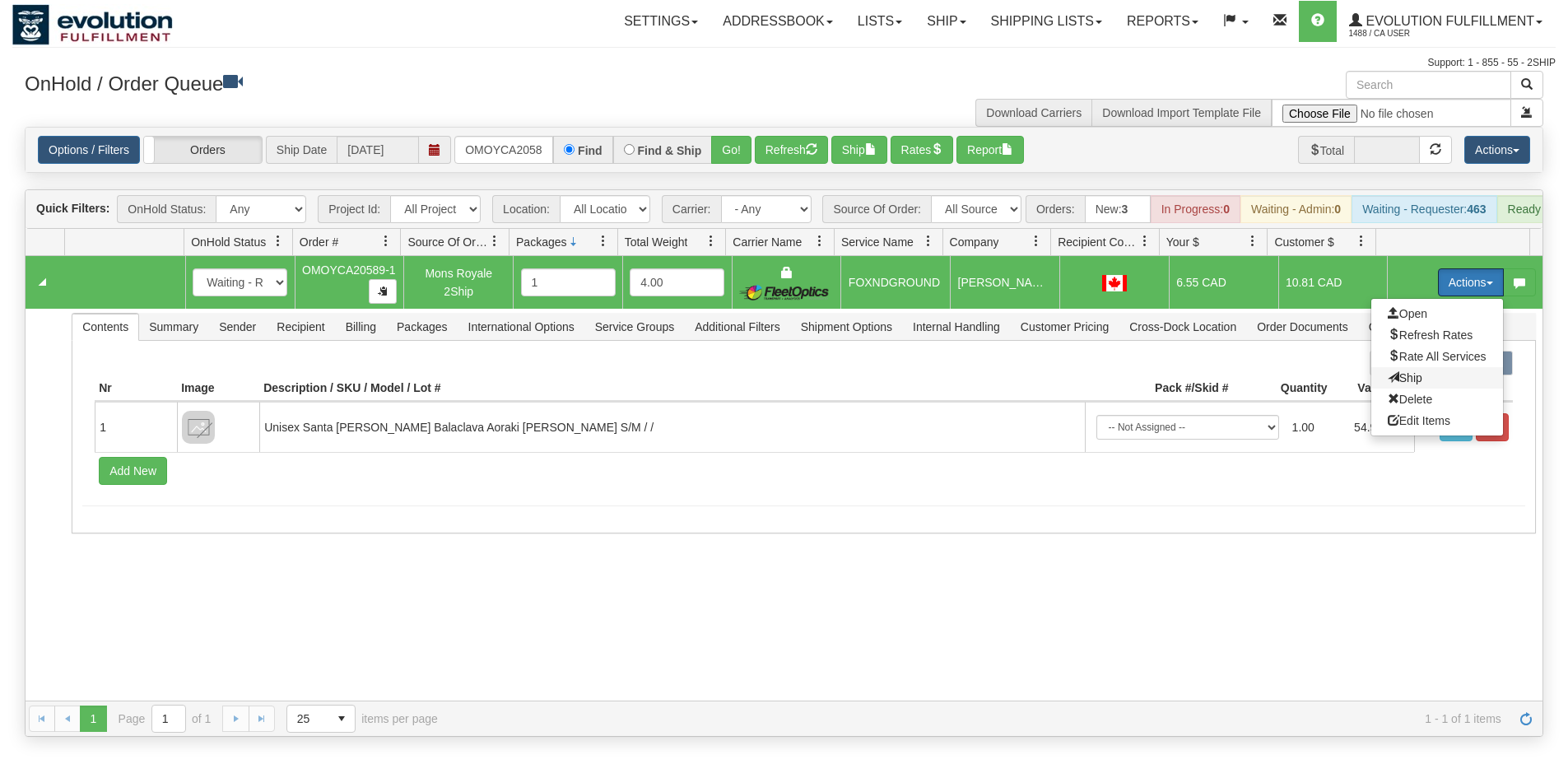
click at [1404, 384] on span "Ship" at bounding box center [1406, 378] width 35 height 13
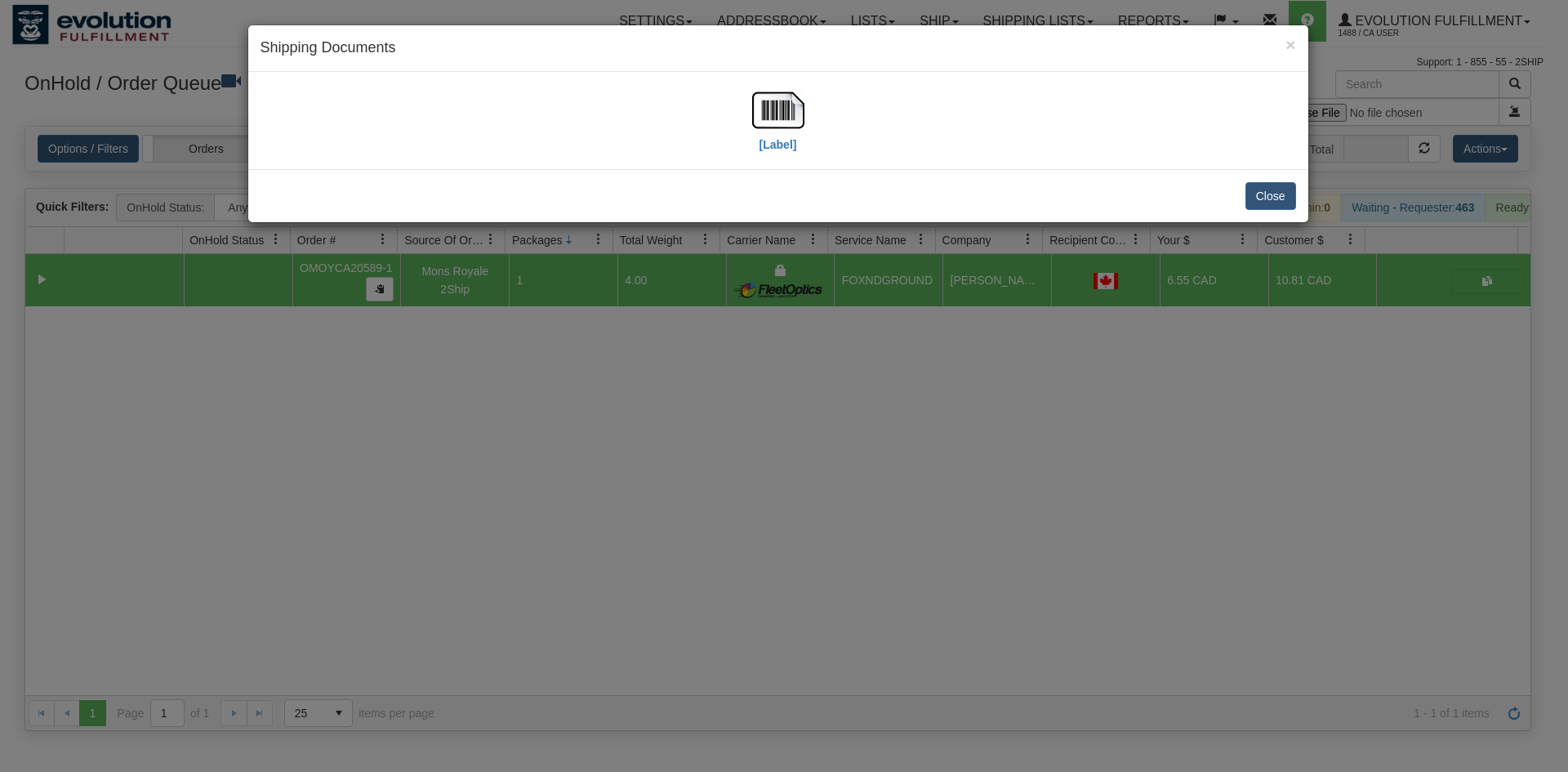
click at [749, 93] on div "[Label]" at bounding box center [779, 121] width 1035 height 73
click at [760, 104] on img at bounding box center [778, 110] width 52 height 52
drag, startPoint x: 746, startPoint y: 431, endPoint x: 683, endPoint y: 175, distance: 263.6
click at [750, 402] on div "× Shipping Documents [Label] Close" at bounding box center [784, 386] width 1568 height 772
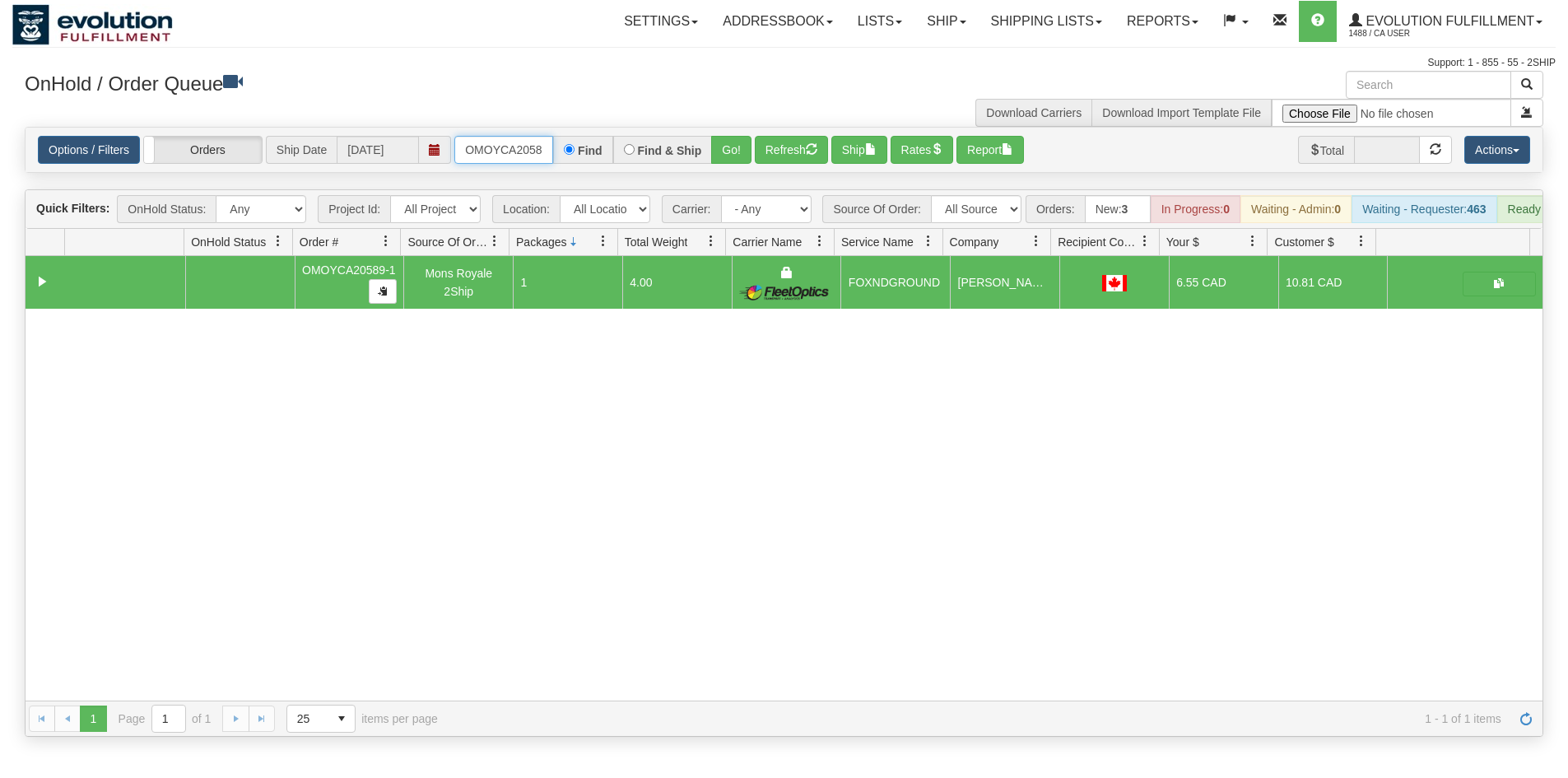
click at [512, 151] on input "OMOYCA20589-1" at bounding box center [504, 150] width 99 height 28
click at [744, 148] on button "Go!" at bounding box center [732, 150] width 40 height 28
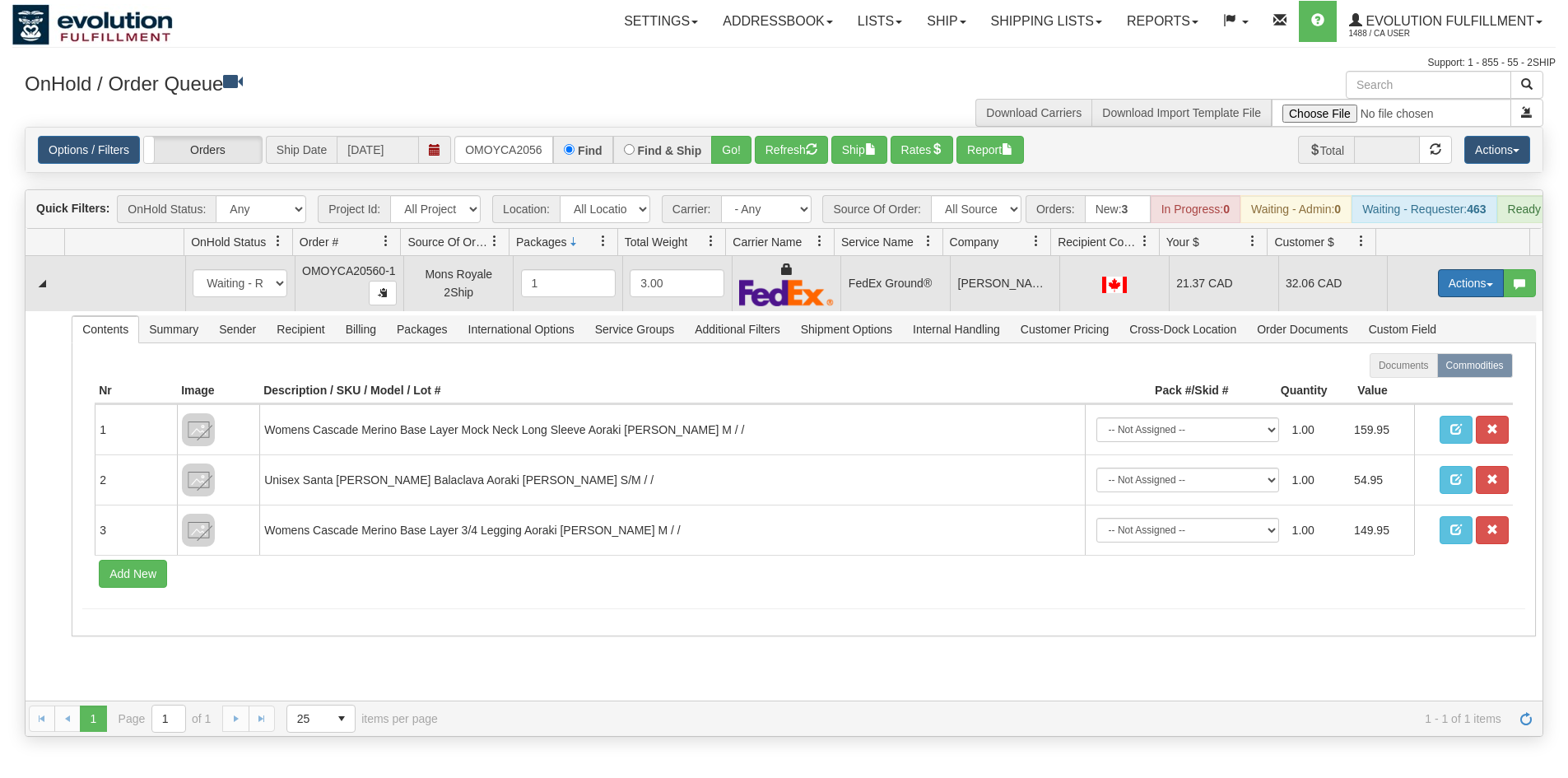
click at [1452, 296] on button "Actions" at bounding box center [1471, 283] width 66 height 28
click at [1405, 385] on span "Ship" at bounding box center [1406, 379] width 35 height 13
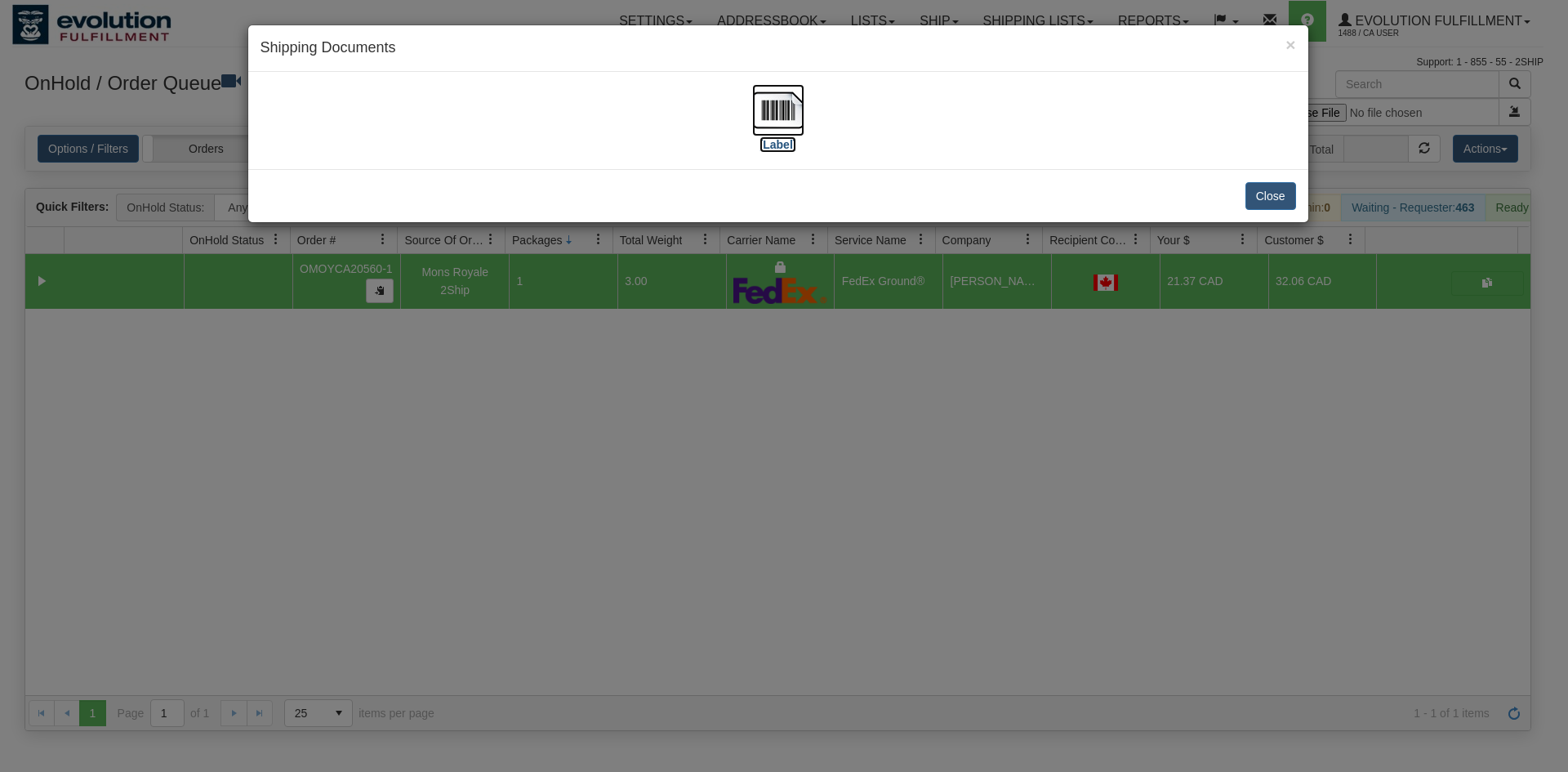
click at [767, 90] on img at bounding box center [778, 110] width 52 height 52
click at [439, 542] on div "× Shipping Documents [Label] Close" at bounding box center [784, 386] width 1568 height 772
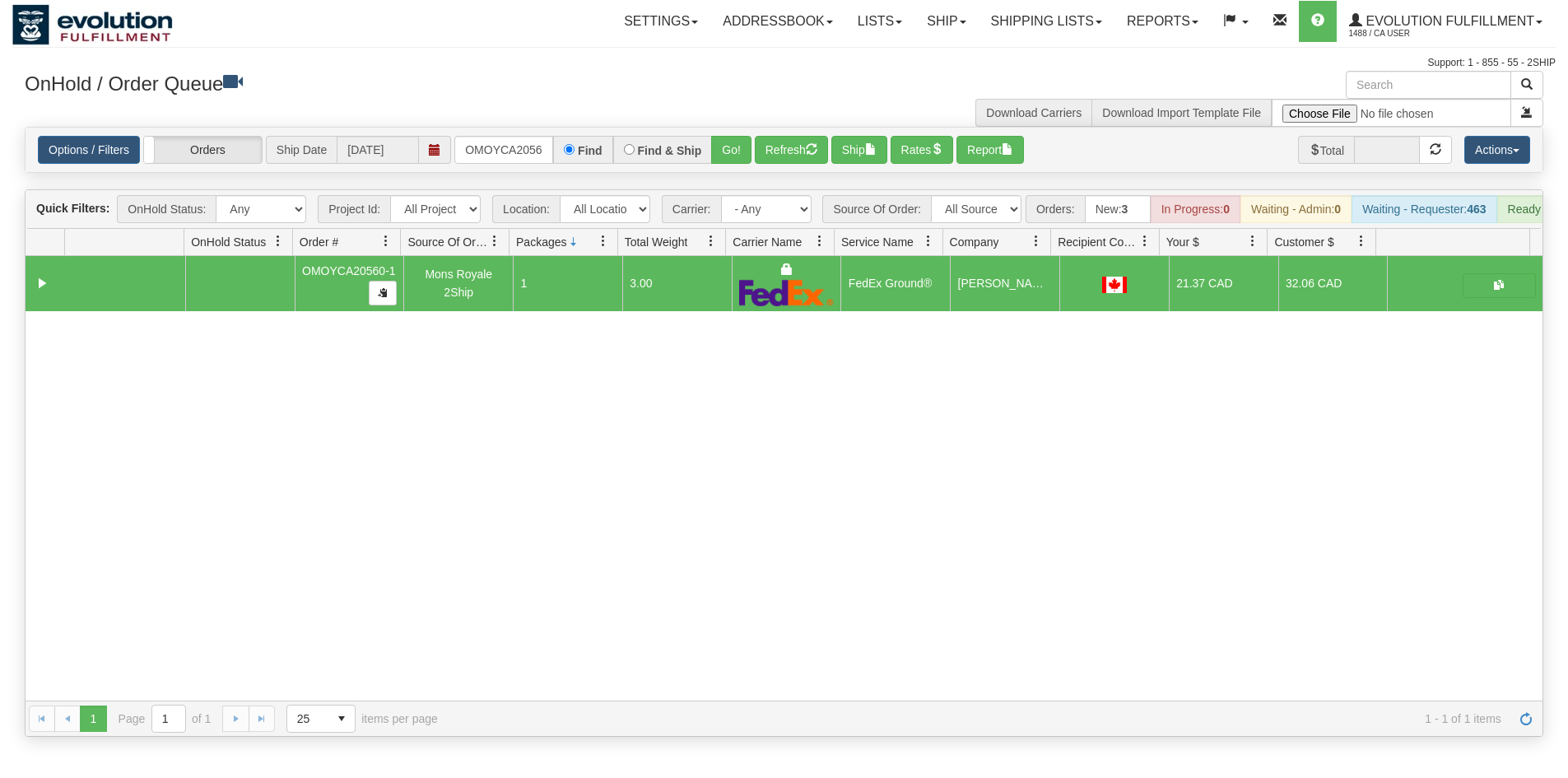
click at [509, 168] on div "Options / Filters Group Shipments Orders Ship Date [DATE] OMOYCA20560-1 Find Fi…" at bounding box center [784, 149] width 1517 height 44
click at [512, 153] on input "OMOYCA20560-1" at bounding box center [504, 150] width 99 height 28
type input "ORSCEVO-W012813"
click at [725, 150] on button "Go!" at bounding box center [732, 150] width 40 height 28
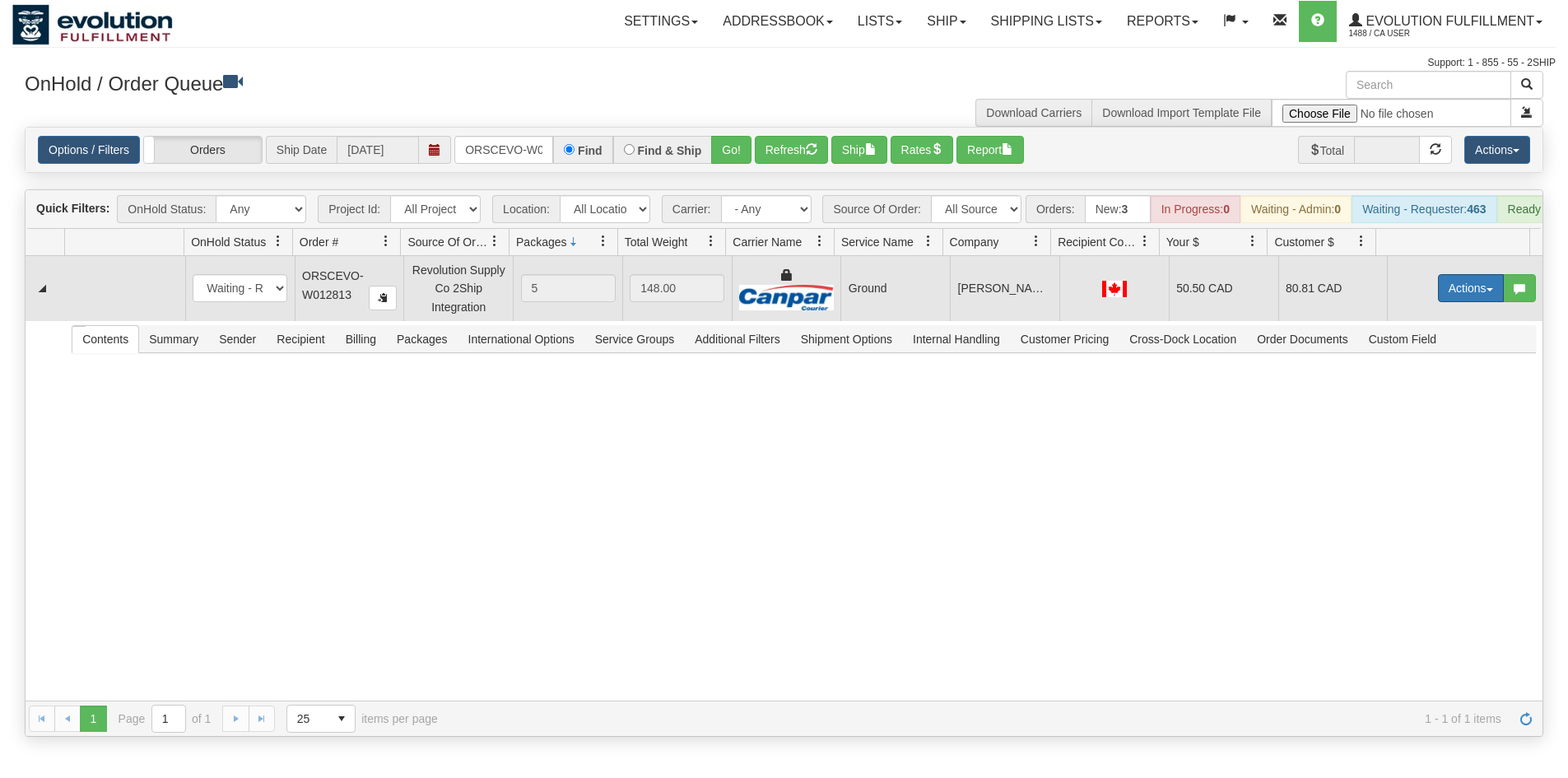
click at [1441, 302] on button "Actions" at bounding box center [1471, 288] width 66 height 28
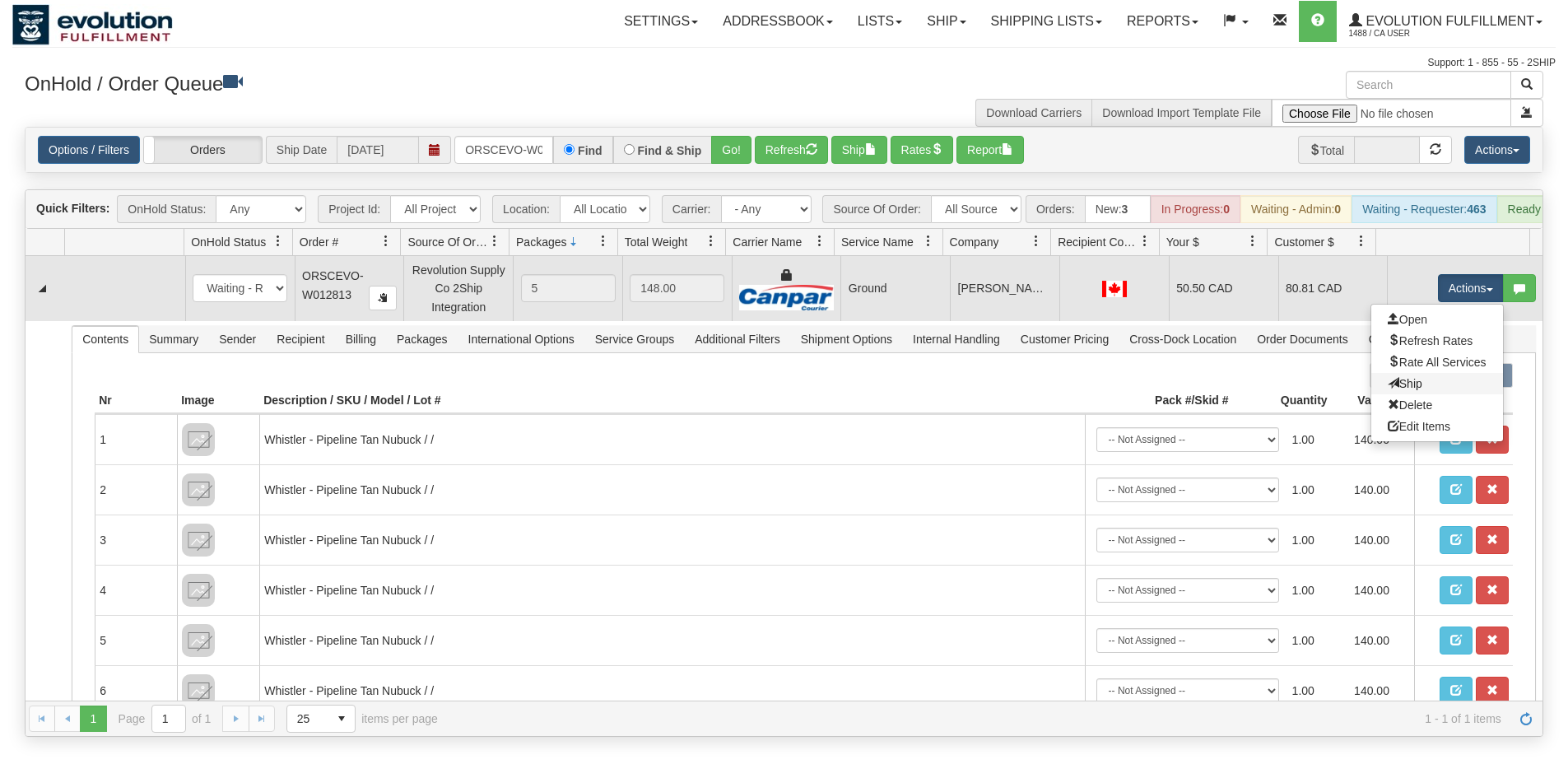
click at [1418, 394] on link "Ship" at bounding box center [1437, 384] width 131 height 22
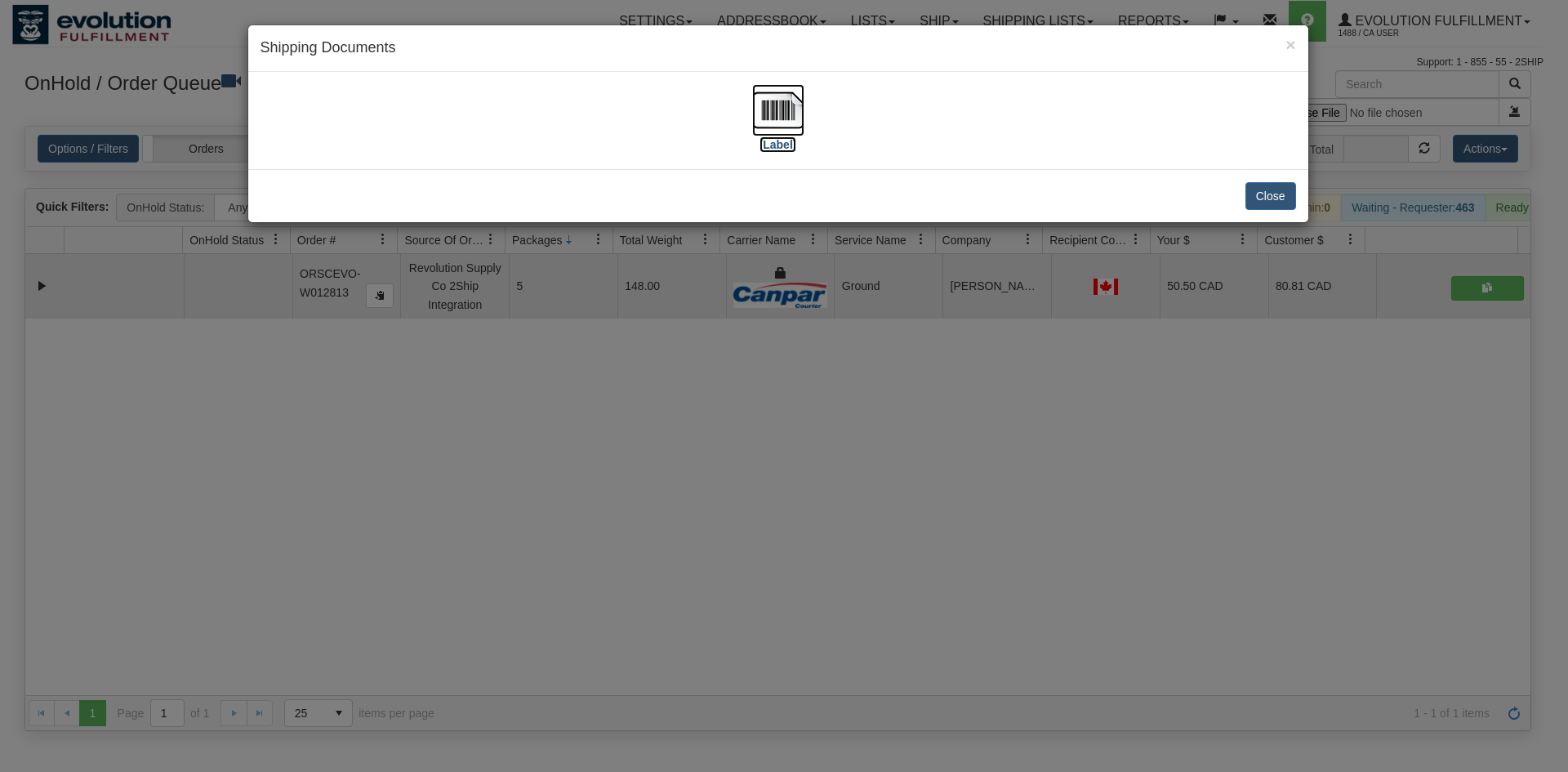
click at [779, 110] on img at bounding box center [778, 110] width 52 height 52
drag, startPoint x: 907, startPoint y: 386, endPoint x: 912, endPoint y: 339, distance: 47.3
click at [910, 371] on div "× Shipping Documents [Label] Close" at bounding box center [784, 386] width 1568 height 772
